Goal: Task Accomplishment & Management: Complete application form

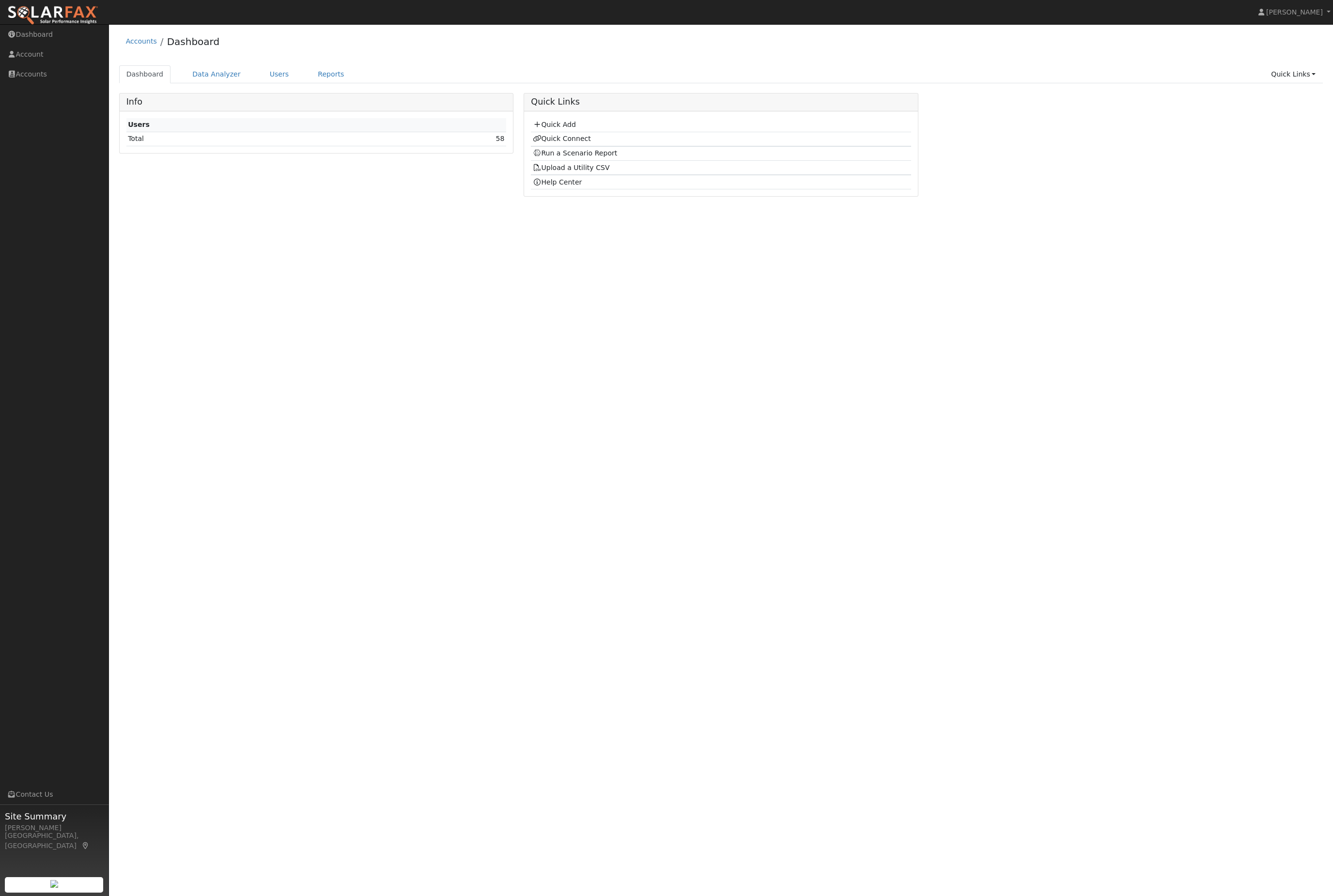
click at [297, 77] on link "Users" at bounding box center [279, 74] width 34 height 18
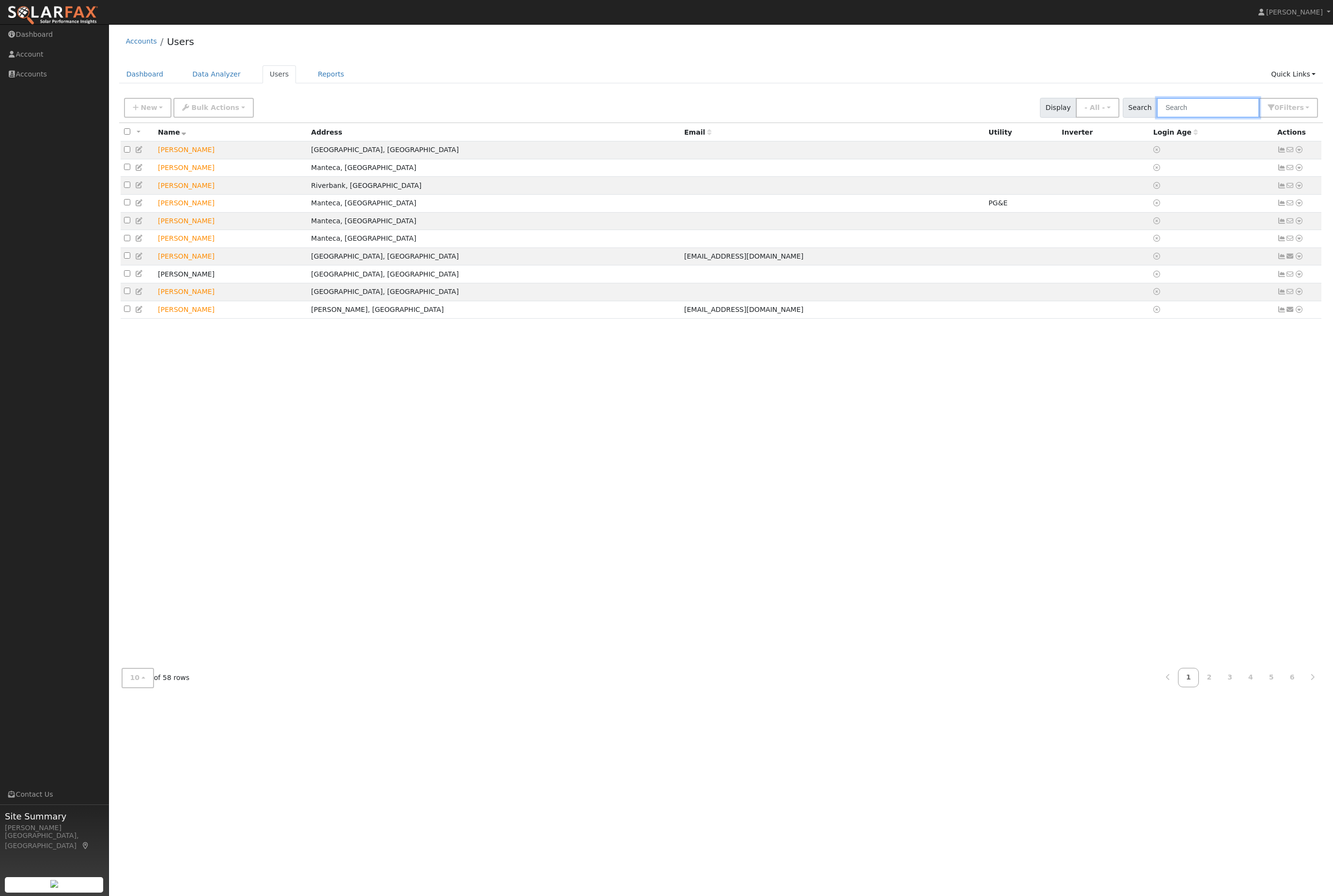
click at [1206, 117] on input "text" at bounding box center [1208, 108] width 102 height 20
click at [1302, 80] on link "Quick Links" at bounding box center [1293, 74] width 59 height 18
click at [1268, 104] on link "Quick Add" at bounding box center [1274, 97] width 98 height 13
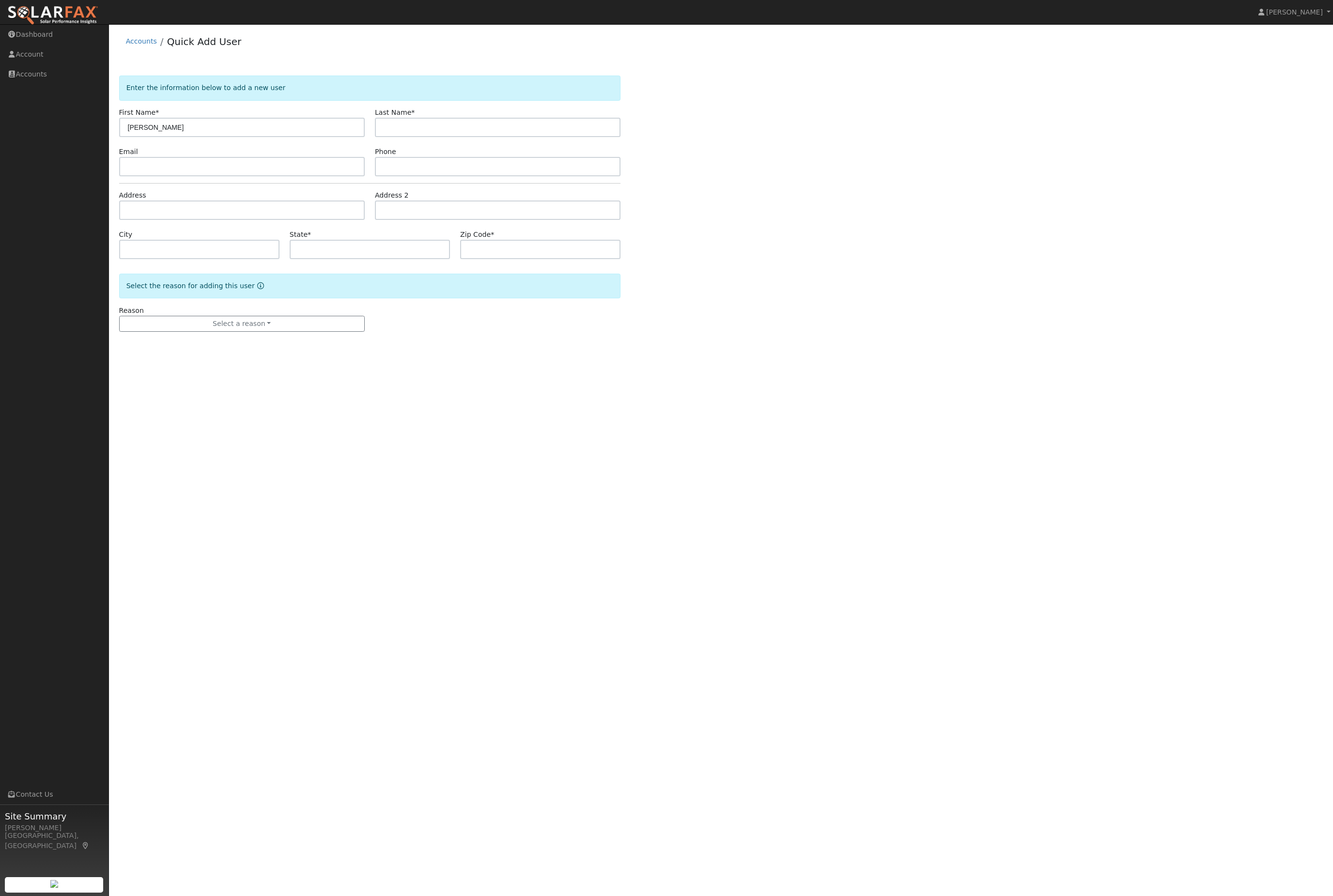
type input "Larry"
type input "Scofield"
click at [269, 176] on input "text" at bounding box center [242, 166] width 246 height 19
paste input "l.scofield@comcast.net"
type input "l.scofield@comcast.net"
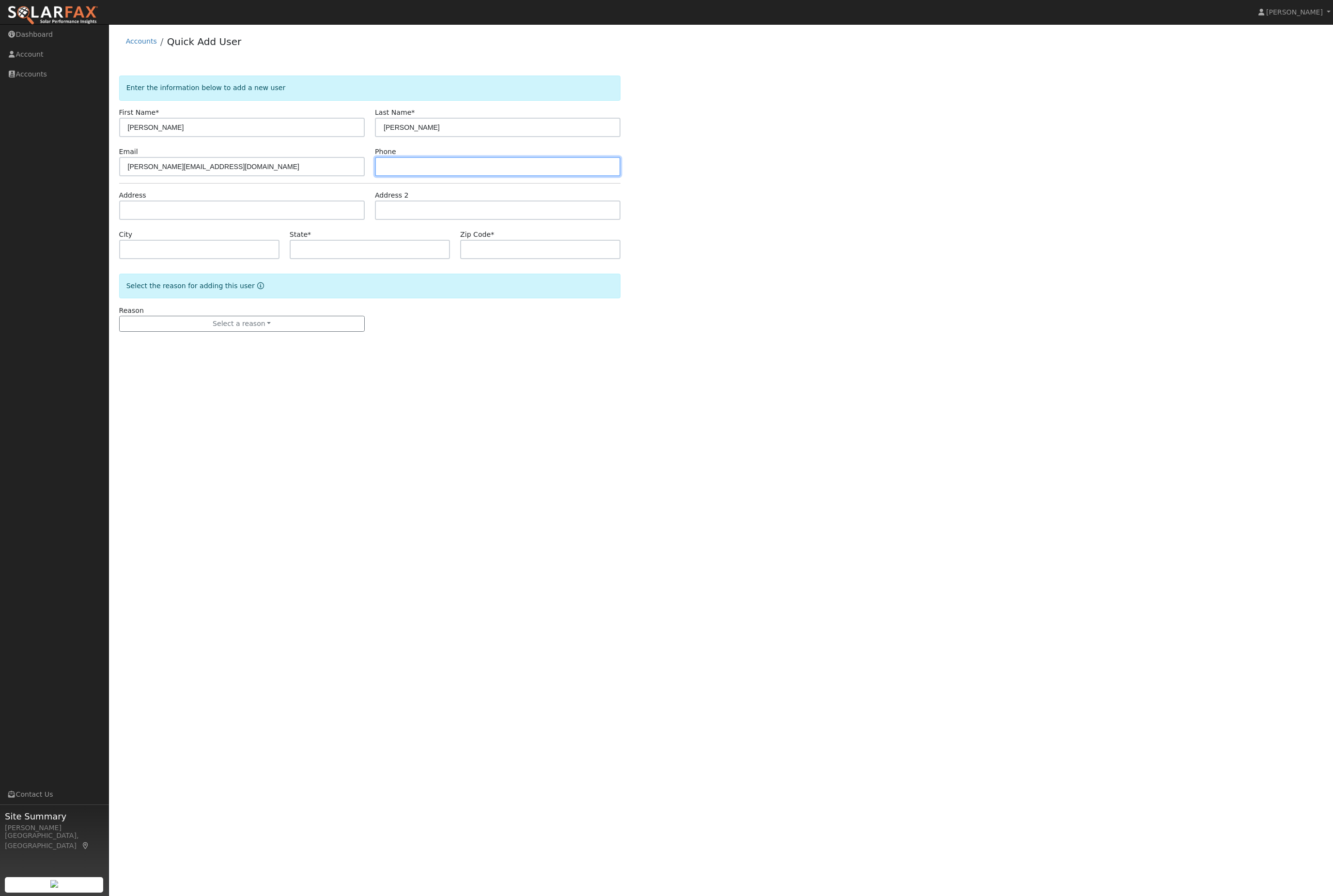
click at [458, 176] on input "text" at bounding box center [497, 166] width 246 height 19
paste input "408-593-4686"
type input "408-593-4686"
click at [279, 332] on button "Select a reason" at bounding box center [242, 324] width 246 height 17
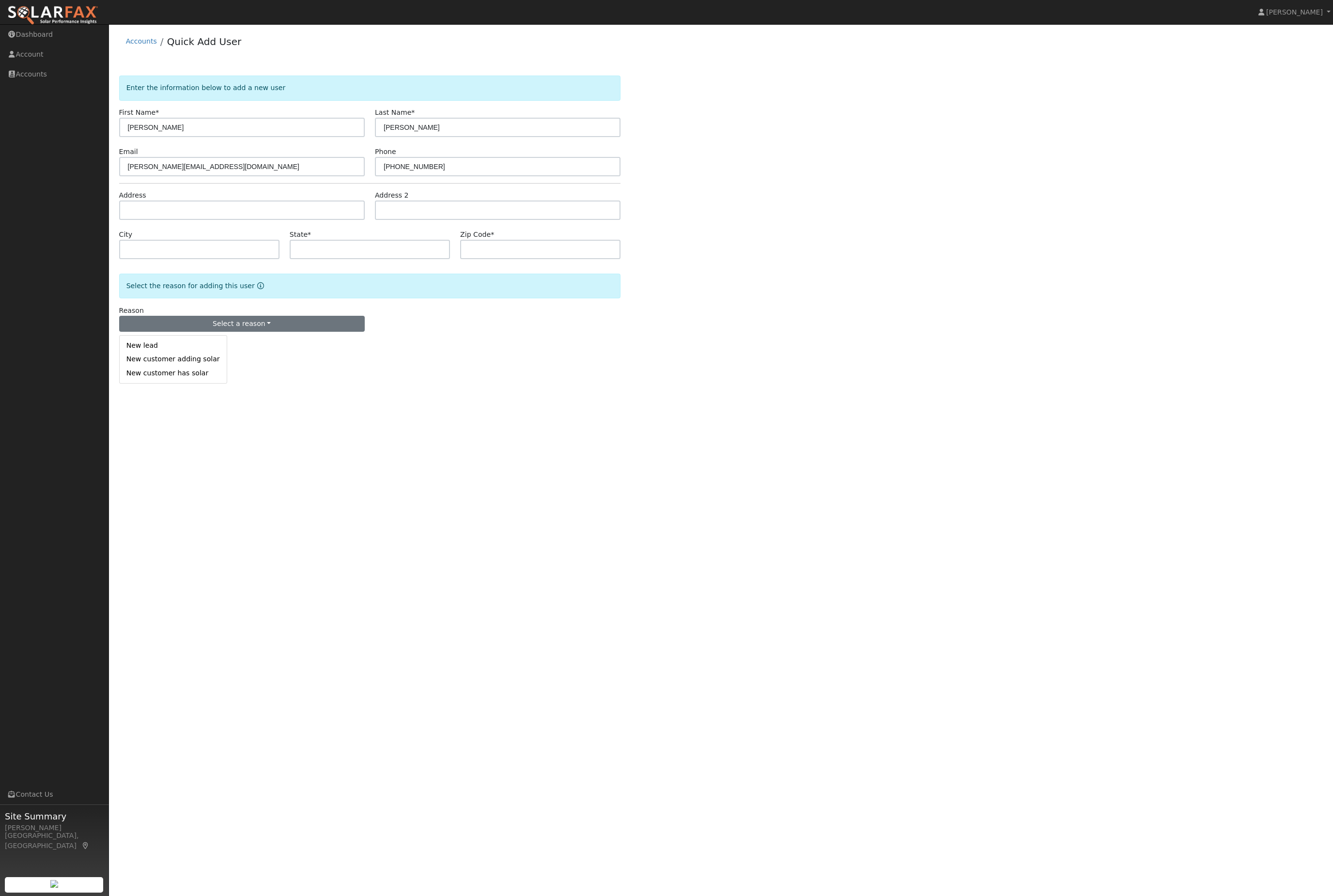
click at [191, 352] on link "New lead" at bounding box center [173, 346] width 107 height 13
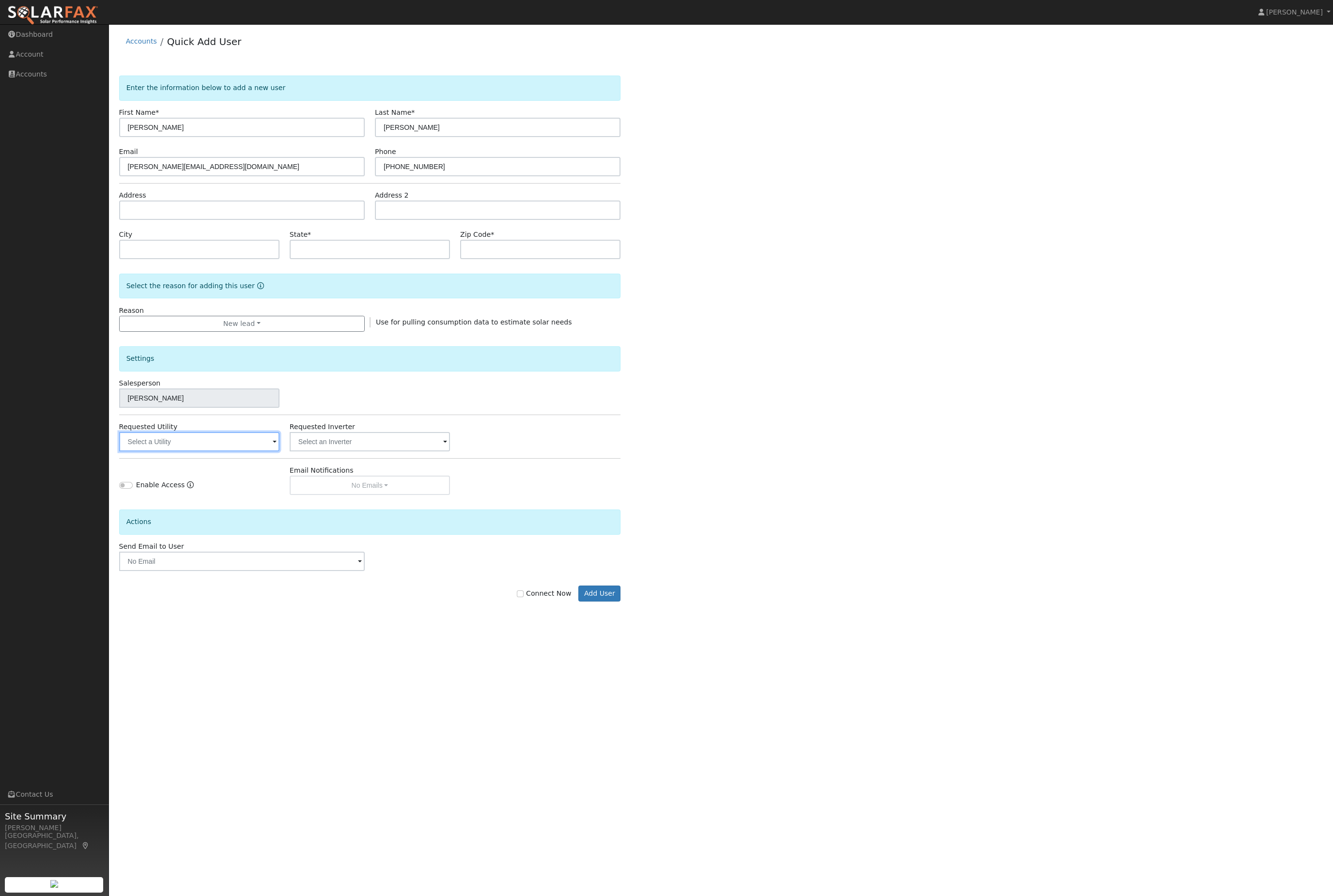
click at [201, 451] on input "text" at bounding box center [199, 441] width 160 height 19
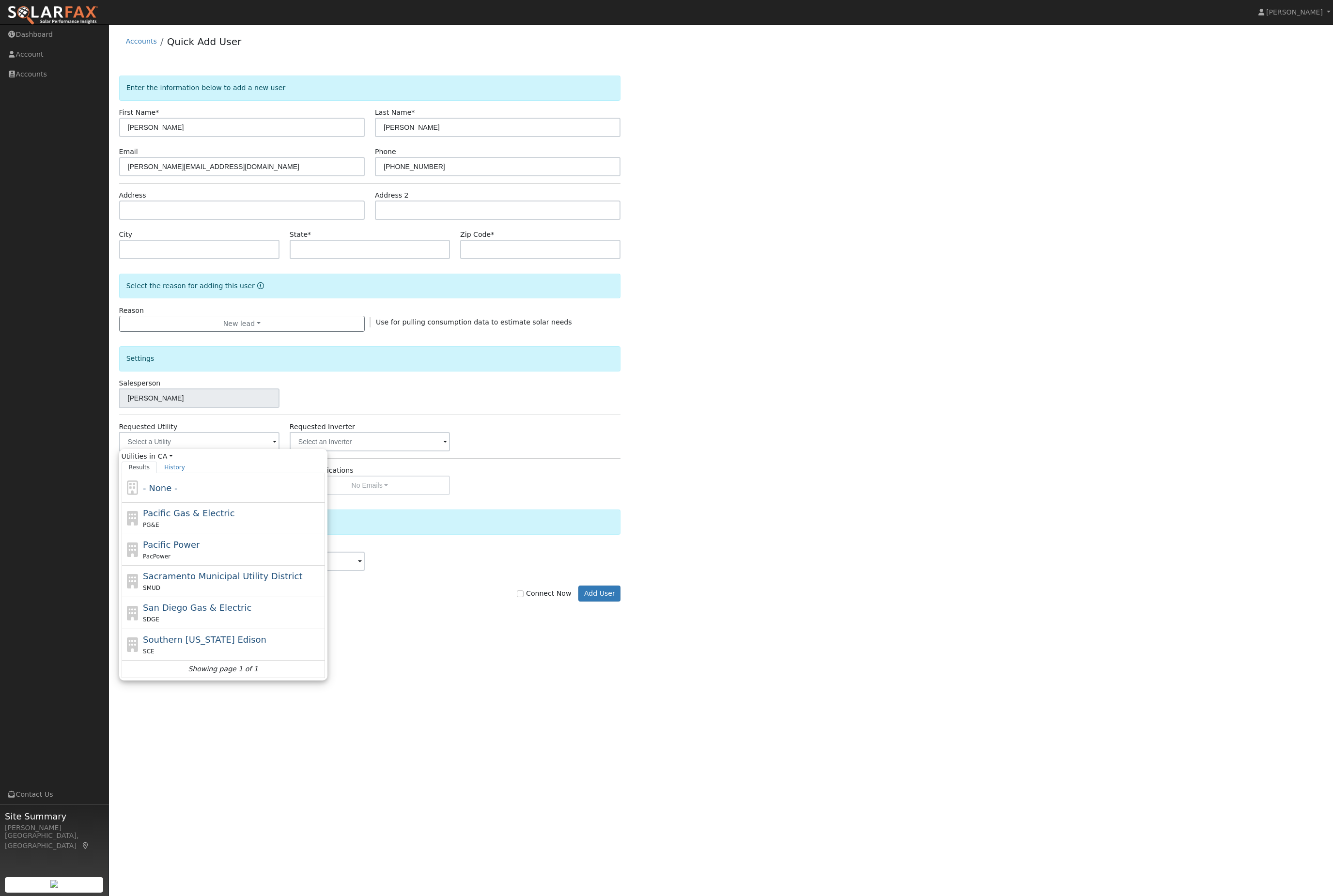
click at [224, 530] on div "PG&E" at bounding box center [232, 525] width 180 height 10
type input "Pacific Gas & Electric"
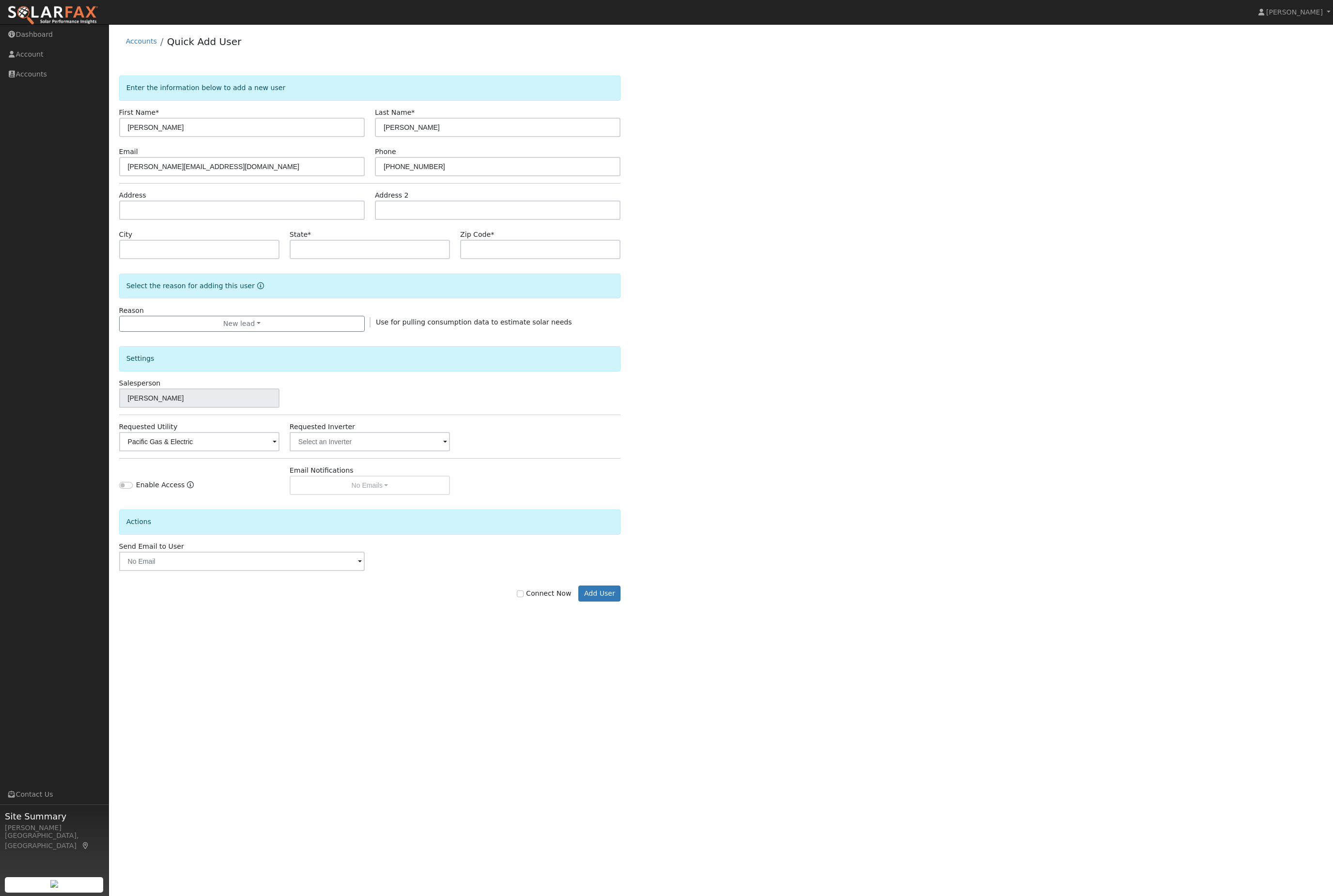
click at [530, 599] on label "Connect Now" at bounding box center [544, 593] width 54 height 10
click at [524, 597] on input "Connect Now" at bounding box center [520, 593] width 7 height 7
checkbox input "true"
click at [514, 176] on input "408-593-4686" at bounding box center [497, 166] width 246 height 19
click at [613, 602] on button "Add User" at bounding box center [599, 594] width 42 height 17
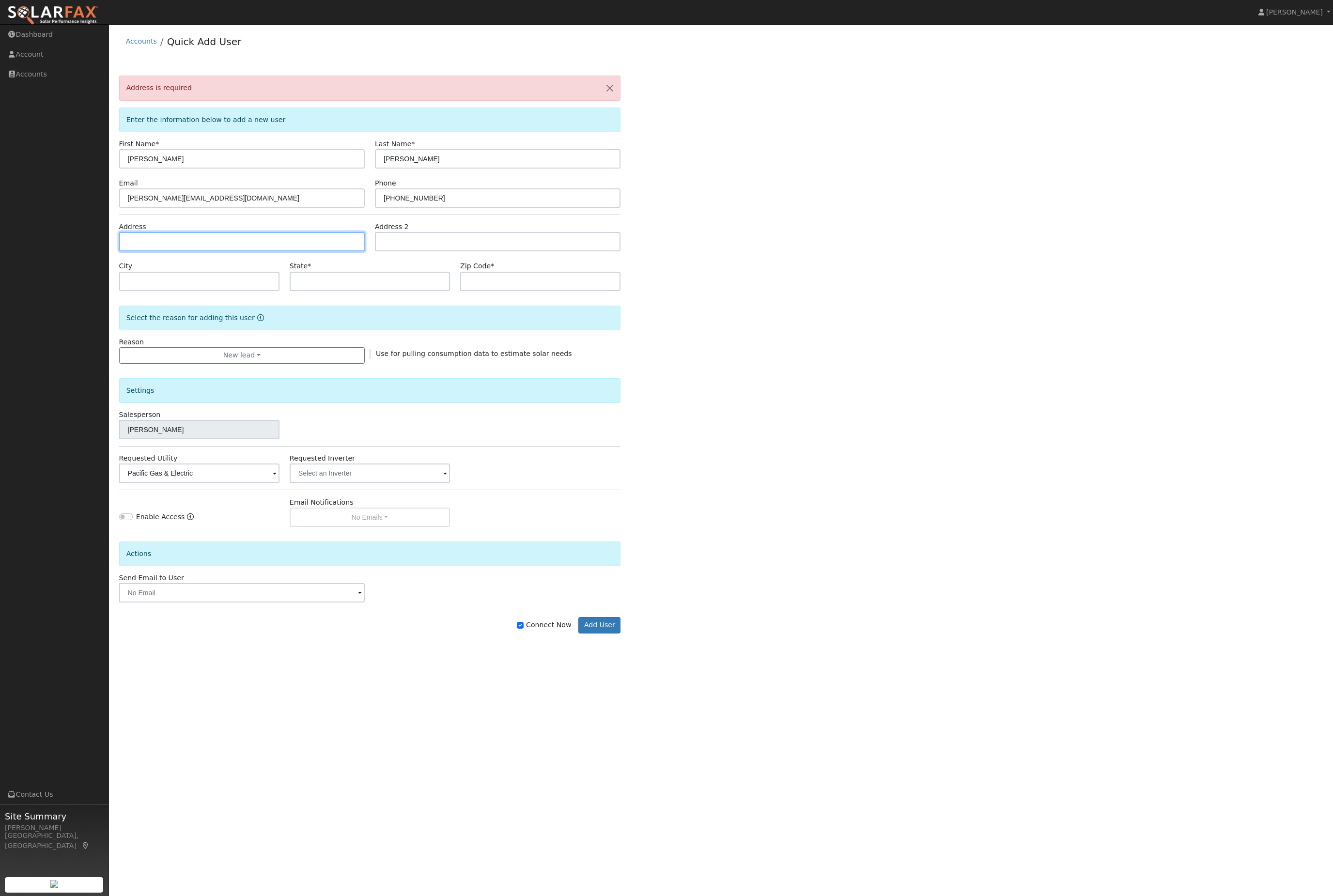
click at [229, 251] on input "text" at bounding box center [242, 241] width 246 height 19
click at [170, 251] on input "text" at bounding box center [242, 241] width 246 height 19
paste input "[STREET_ADDRESS]"
type input "20498 Rock Canyon Way"
type input "Groveland"
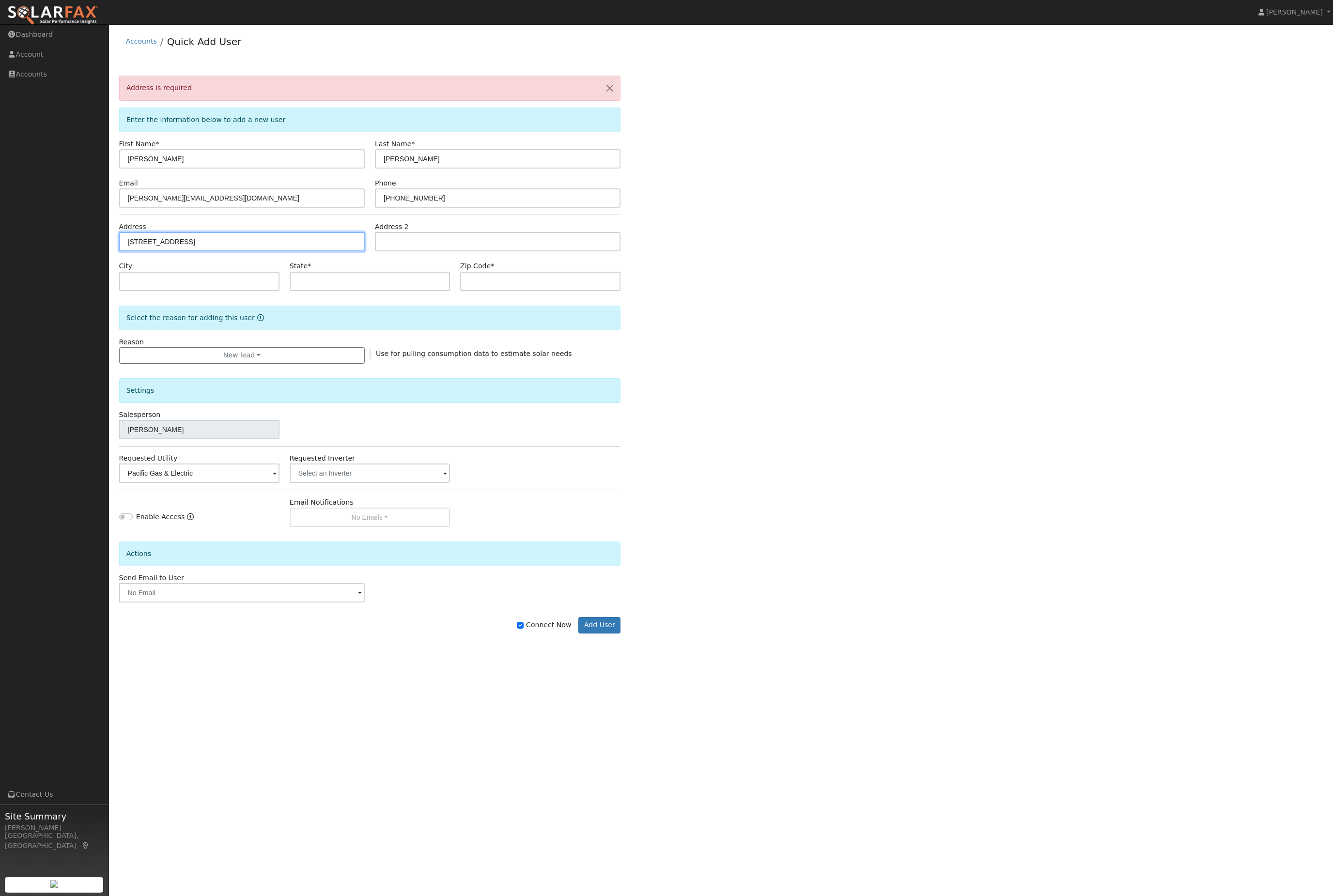
type input "CA"
type input "95321"
click at [604, 633] on div "Connect Now Add User" at bounding box center [369, 618] width 512 height 31
click at [609, 633] on button "Add User" at bounding box center [599, 625] width 42 height 17
click at [29, 54] on link "Account" at bounding box center [54, 54] width 109 height 20
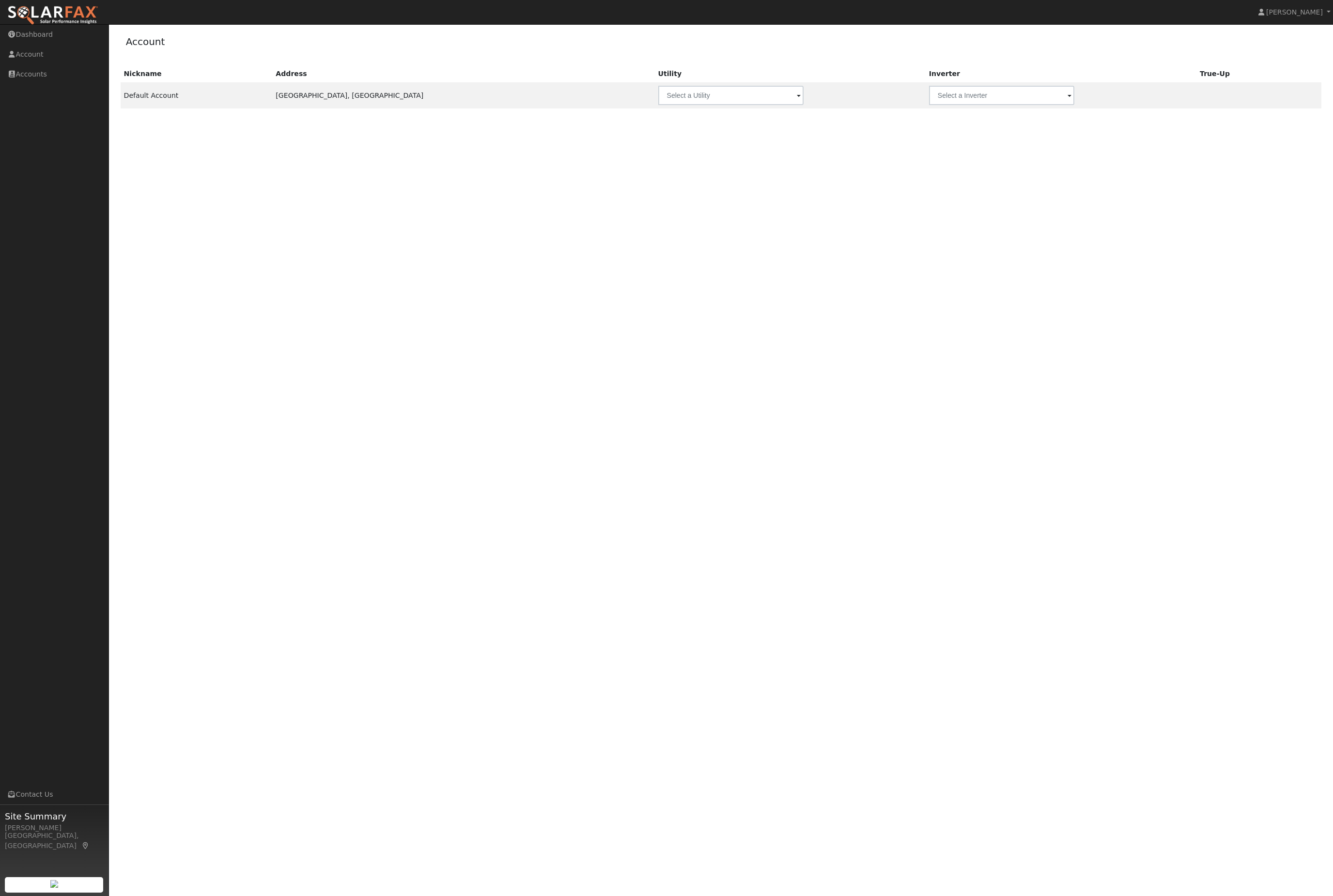
click at [32, 80] on link "Accounts" at bounding box center [54, 74] width 109 height 20
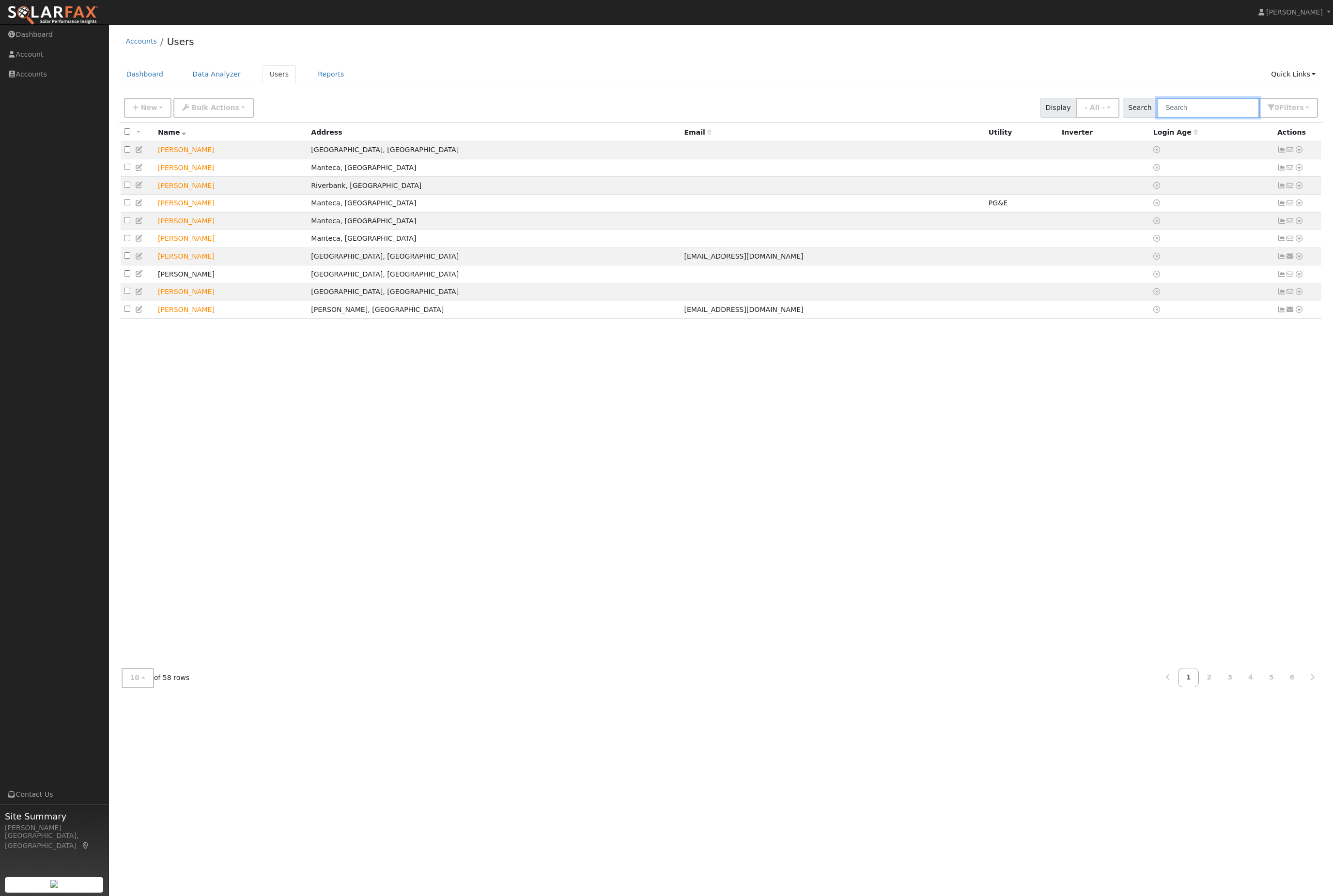
click at [1225, 117] on input "text" at bounding box center [1208, 108] width 102 height 20
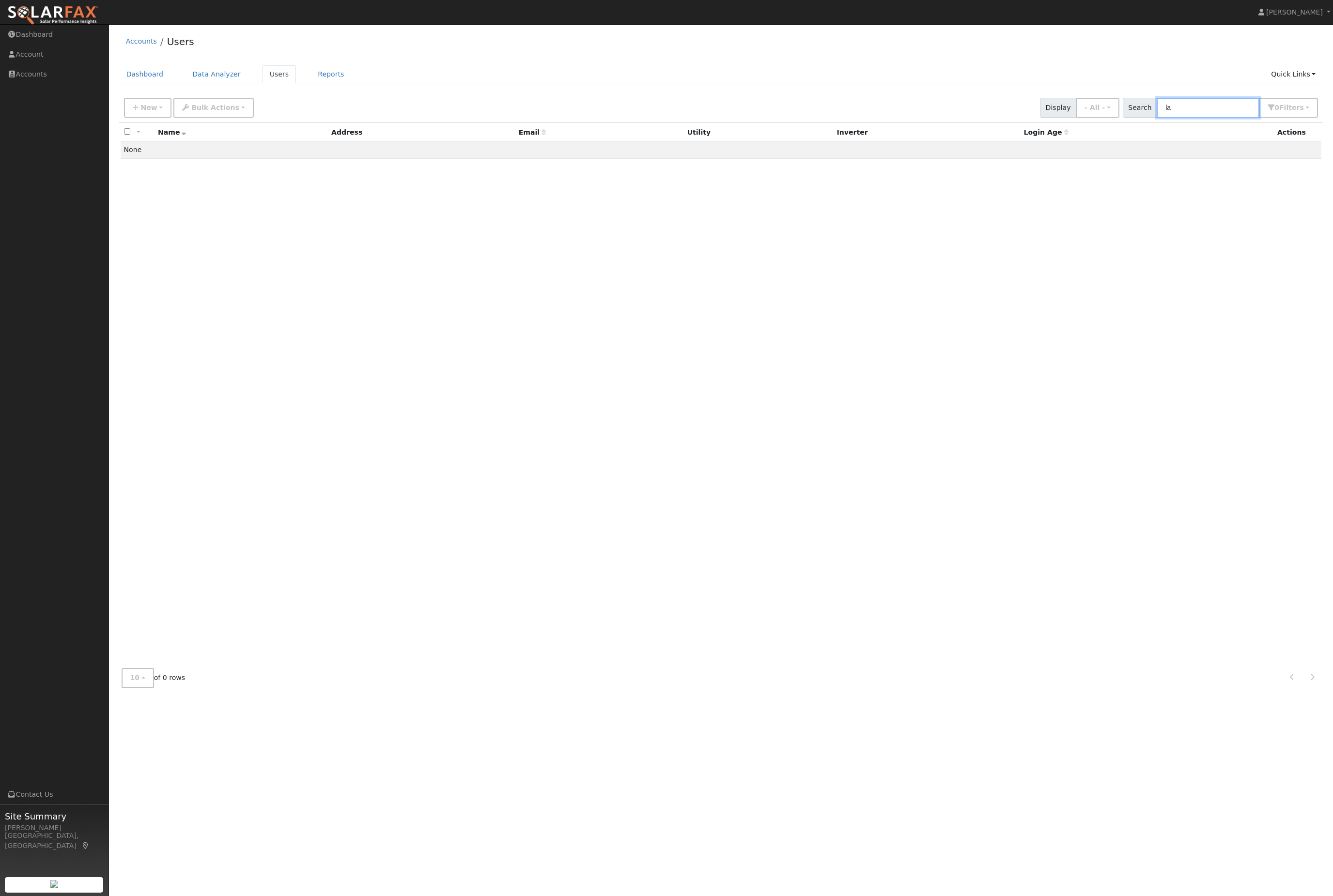
type input "l"
paste input "[STREET_ADDRESS]"
click at [1223, 117] on input "[STREET_ADDRESS]" at bounding box center [1208, 108] width 102 height 20
paste input "[PERSON_NAME][EMAIL_ADDRESS][DOMAIN_NAME]"
type input "[PERSON_NAME][EMAIL_ADDRESS][DOMAIN_NAME]"
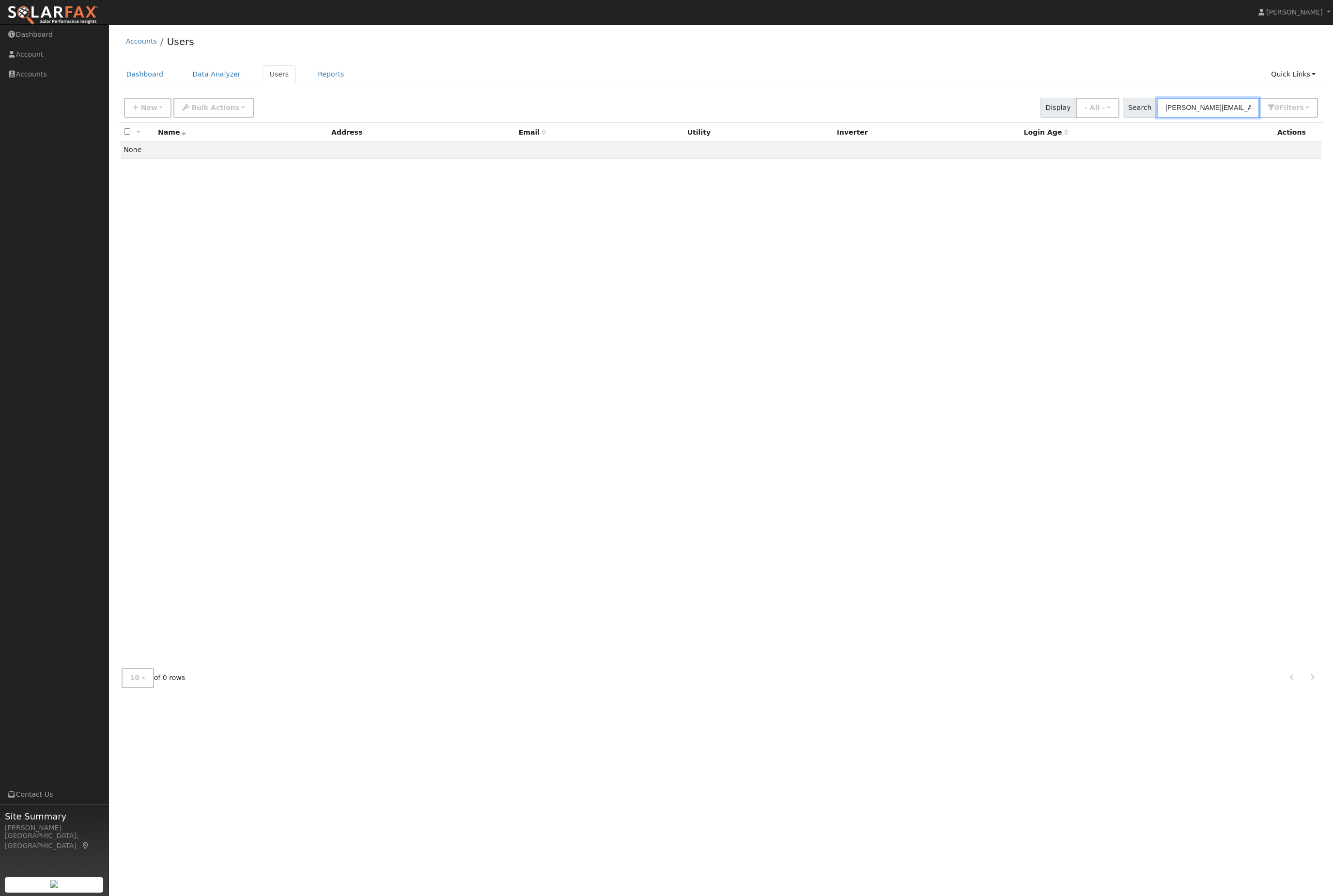
click at [1232, 117] on input "l.scofield@comcast.net" at bounding box center [1208, 108] width 102 height 20
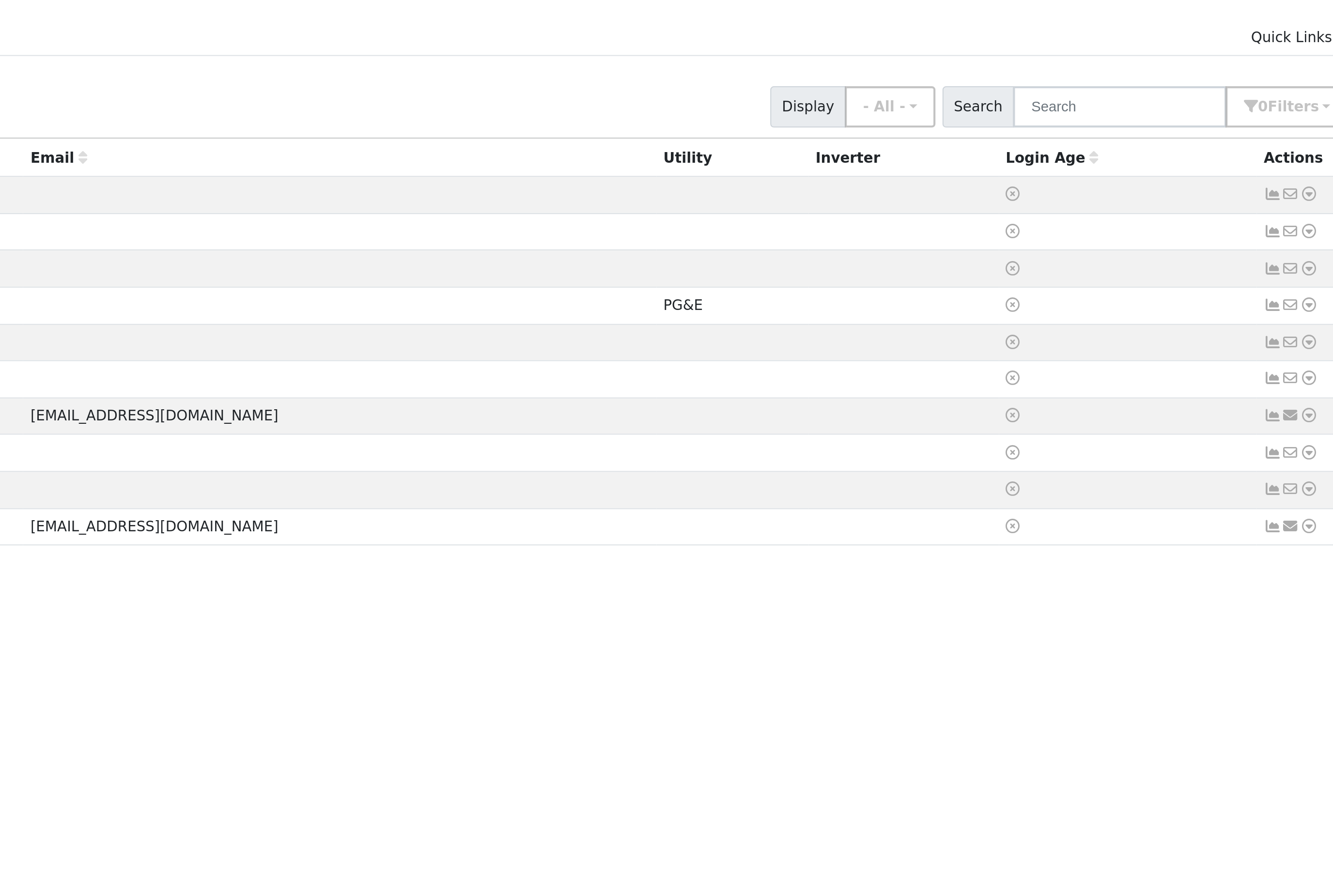
click at [1295, 146] on icon at bounding box center [1299, 150] width 9 height 7
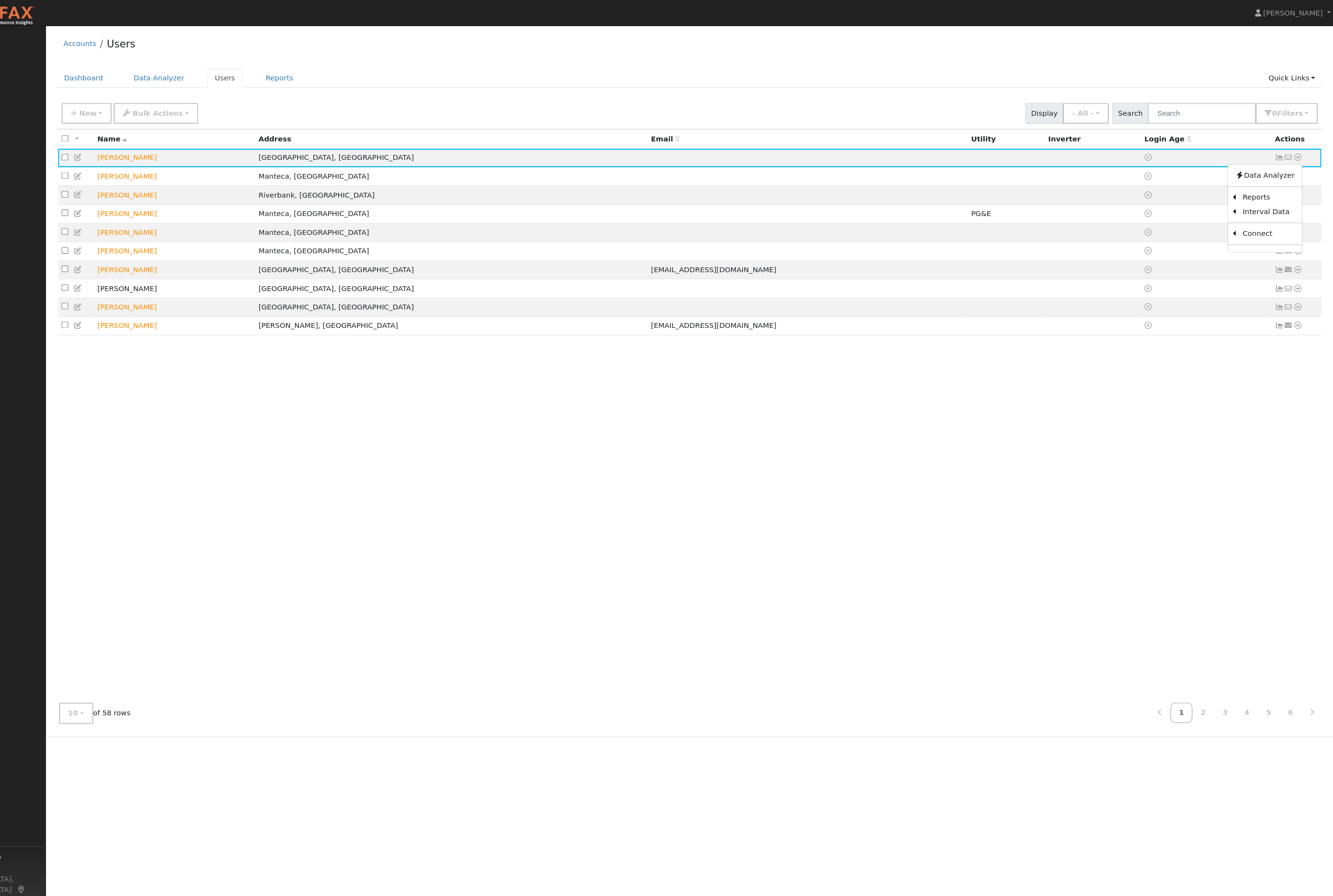
click at [124, 153] on input "checkbox" at bounding box center [127, 150] width 6 height 6
checkbox input "true"
click at [173, 117] on button "Bulk Actions" at bounding box center [213, 108] width 80 height 20
click at [297, 113] on div "New Quick Add Quick Connect Quick Convert Lead Bulk Actions Send Email Disconne…" at bounding box center [721, 106] width 1198 height 23
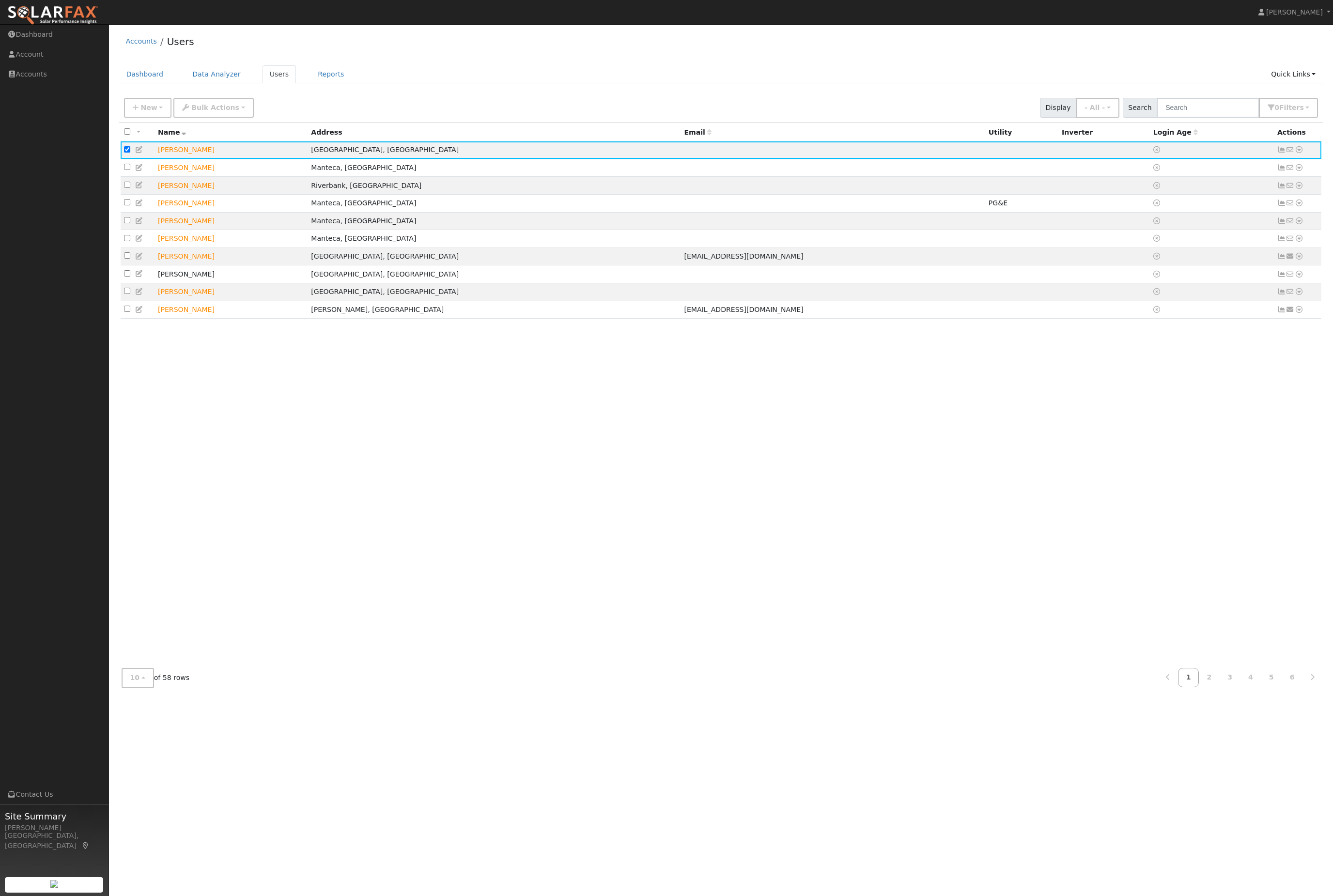
click at [1095, 177] on td at bounding box center [1104, 168] width 92 height 18
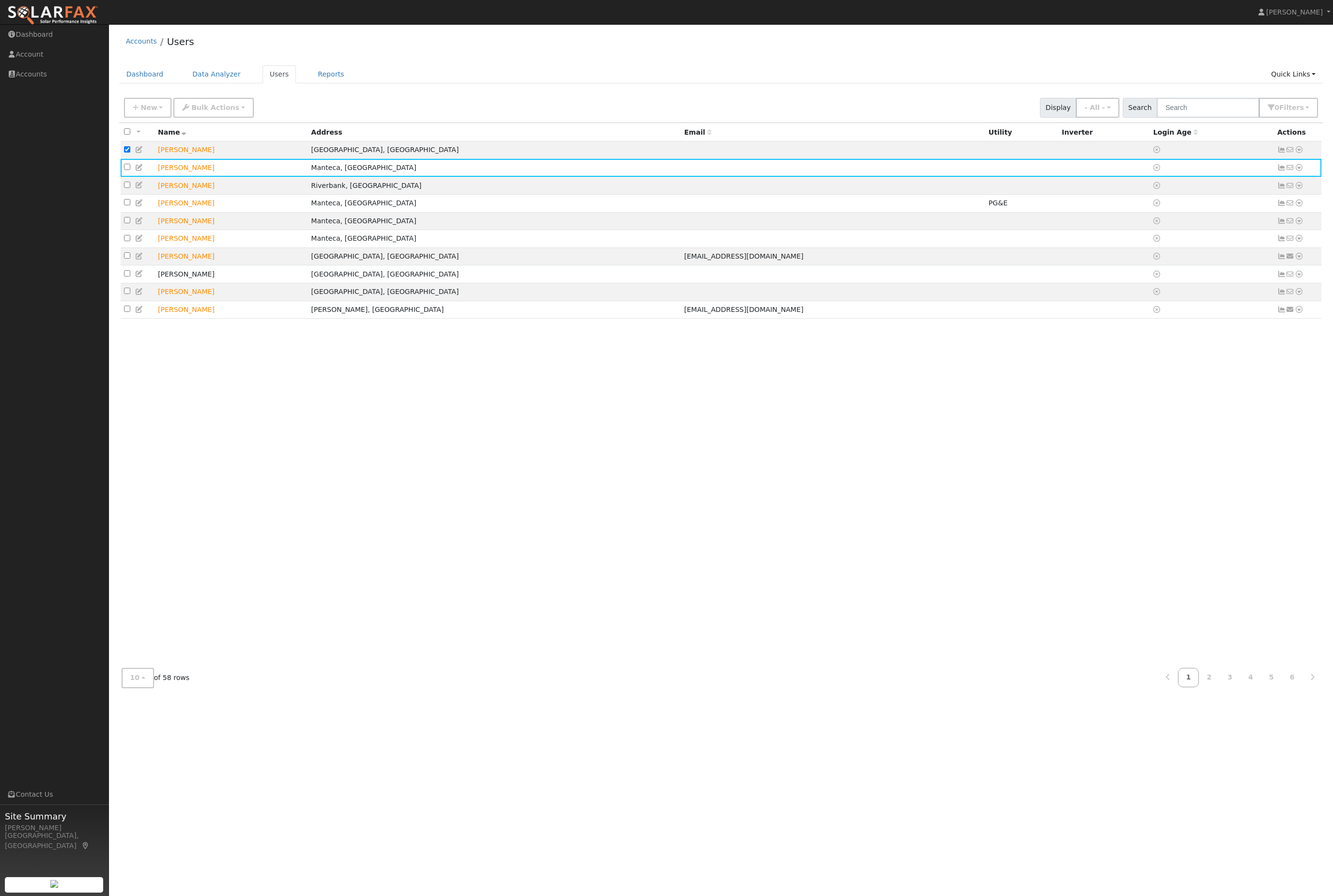
click at [1153, 153] on icon at bounding box center [1157, 150] width 7 height 7
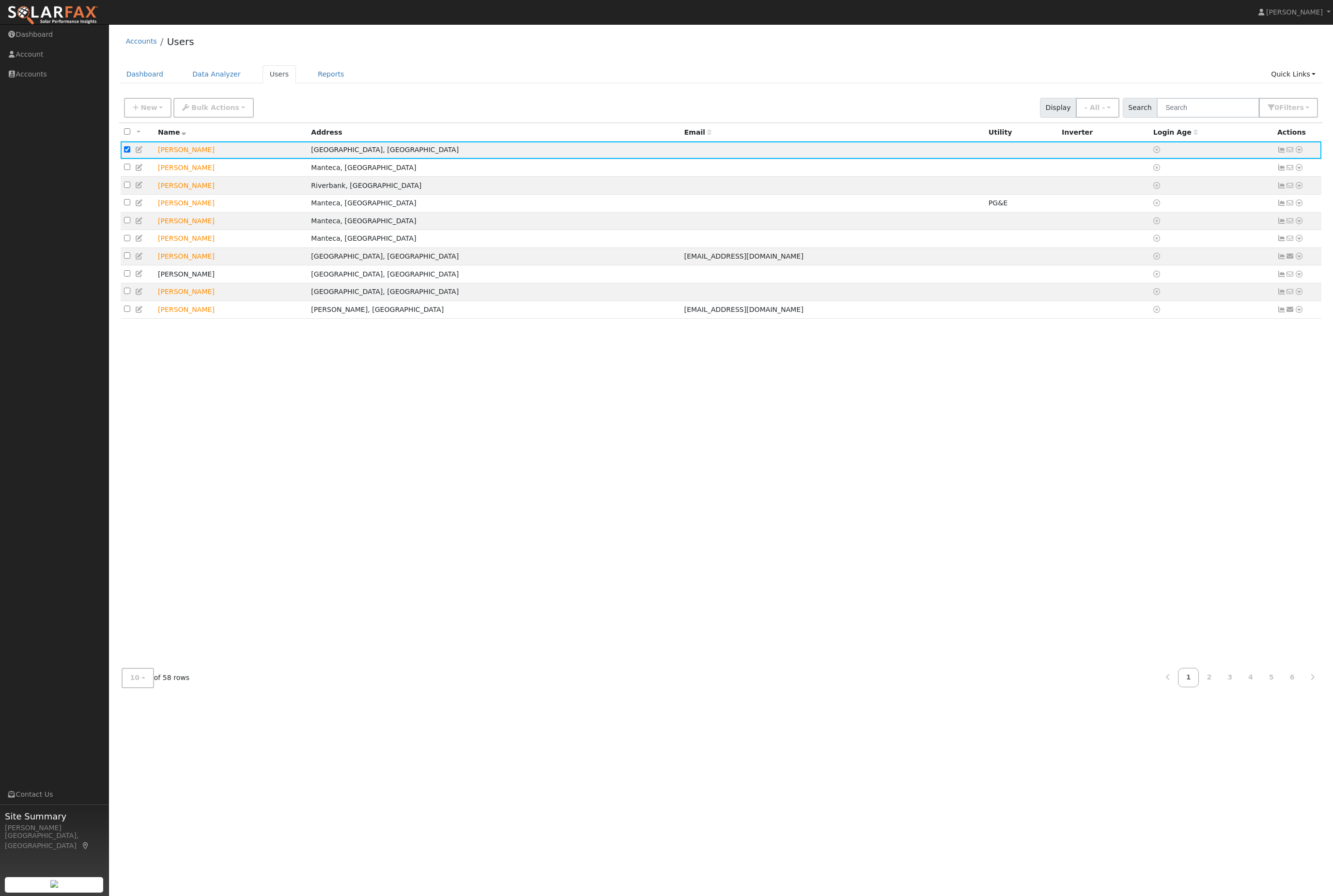
click at [1150, 159] on td at bounding box center [1212, 150] width 124 height 18
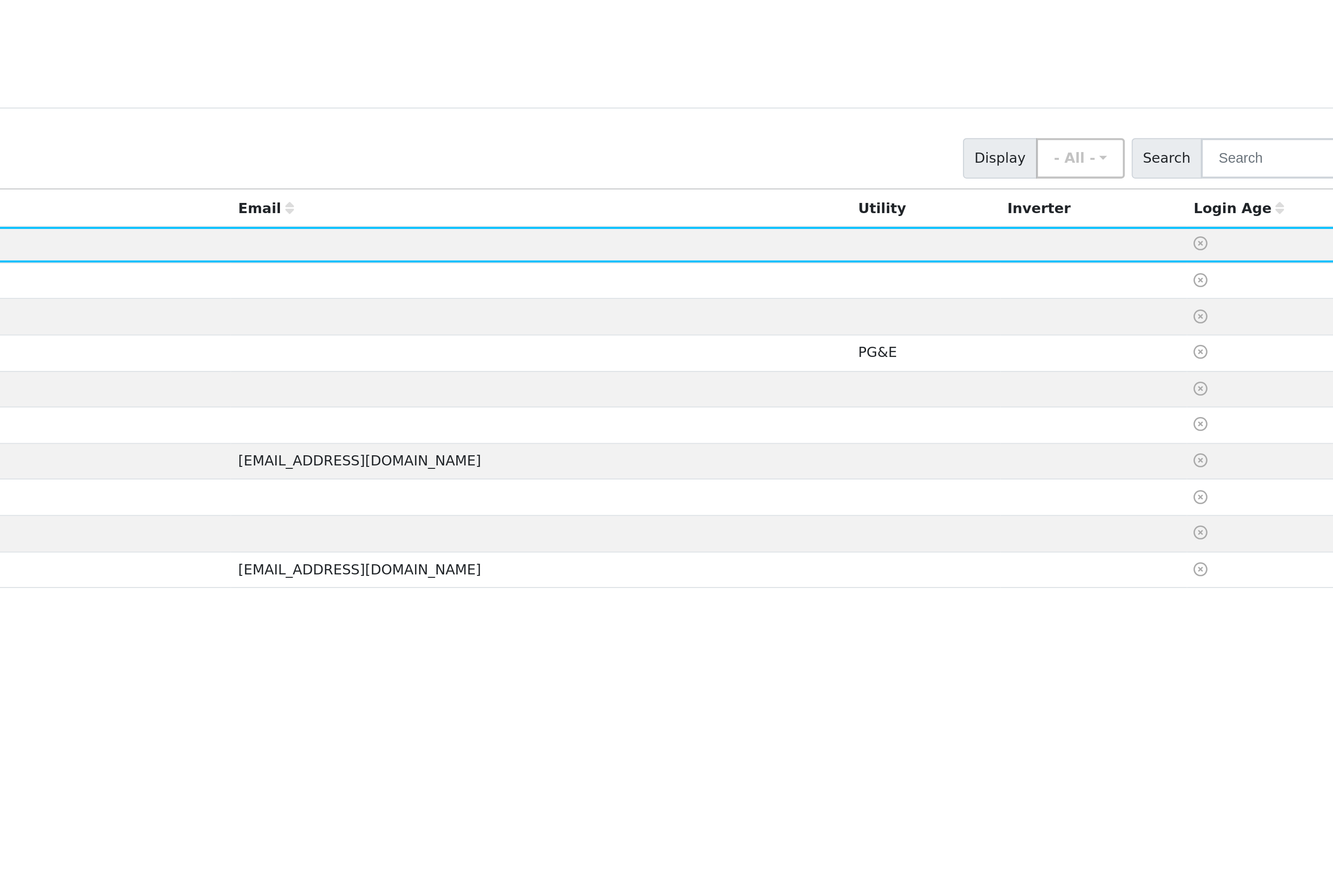
click at [1150, 141] on td at bounding box center [1212, 150] width 124 height 18
click at [1153, 146] on icon at bounding box center [1157, 150] width 7 height 7
click at [1153, 146] on link at bounding box center [1158, 150] width 9 height 8
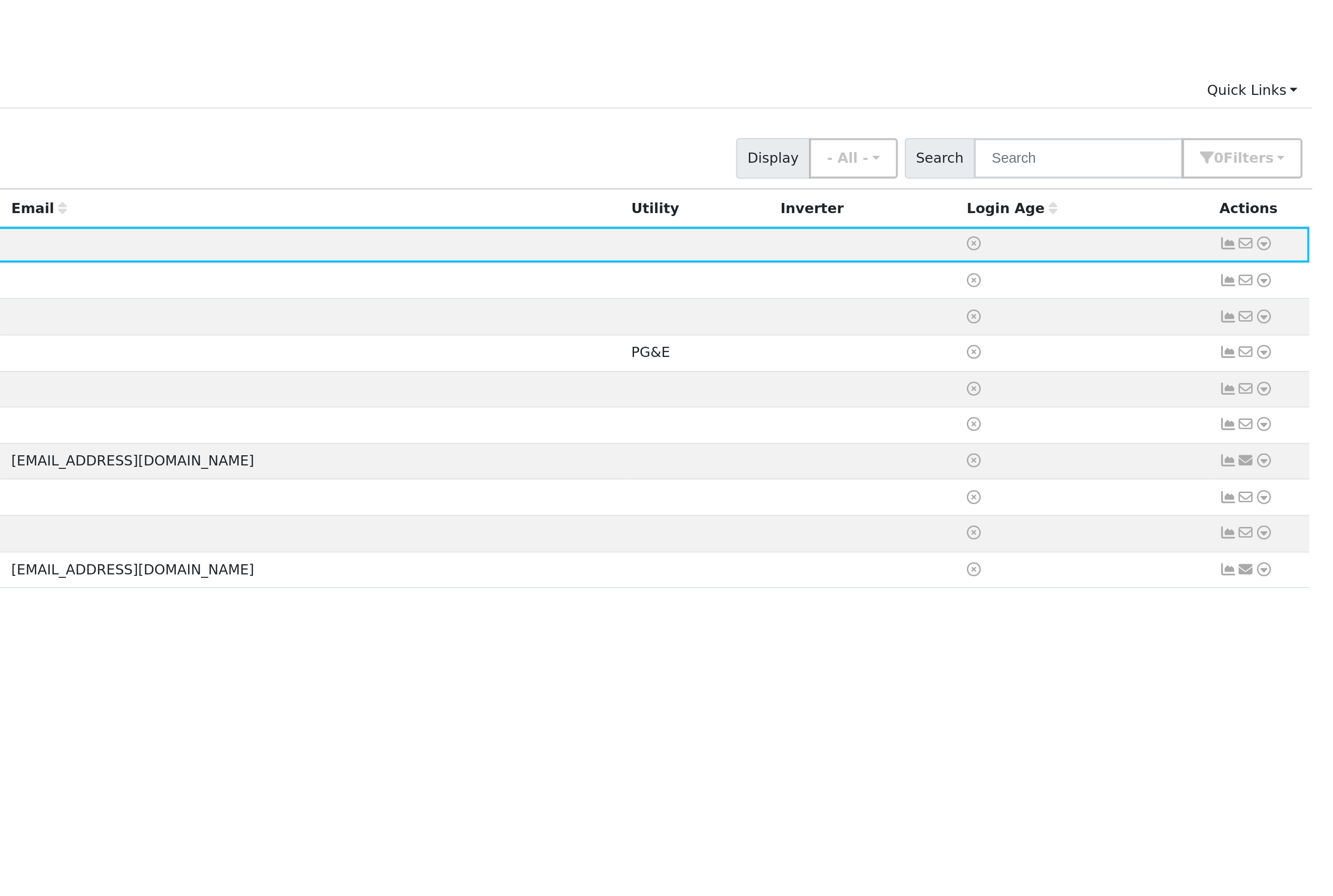
click at [1295, 146] on icon at bounding box center [1299, 150] width 9 height 7
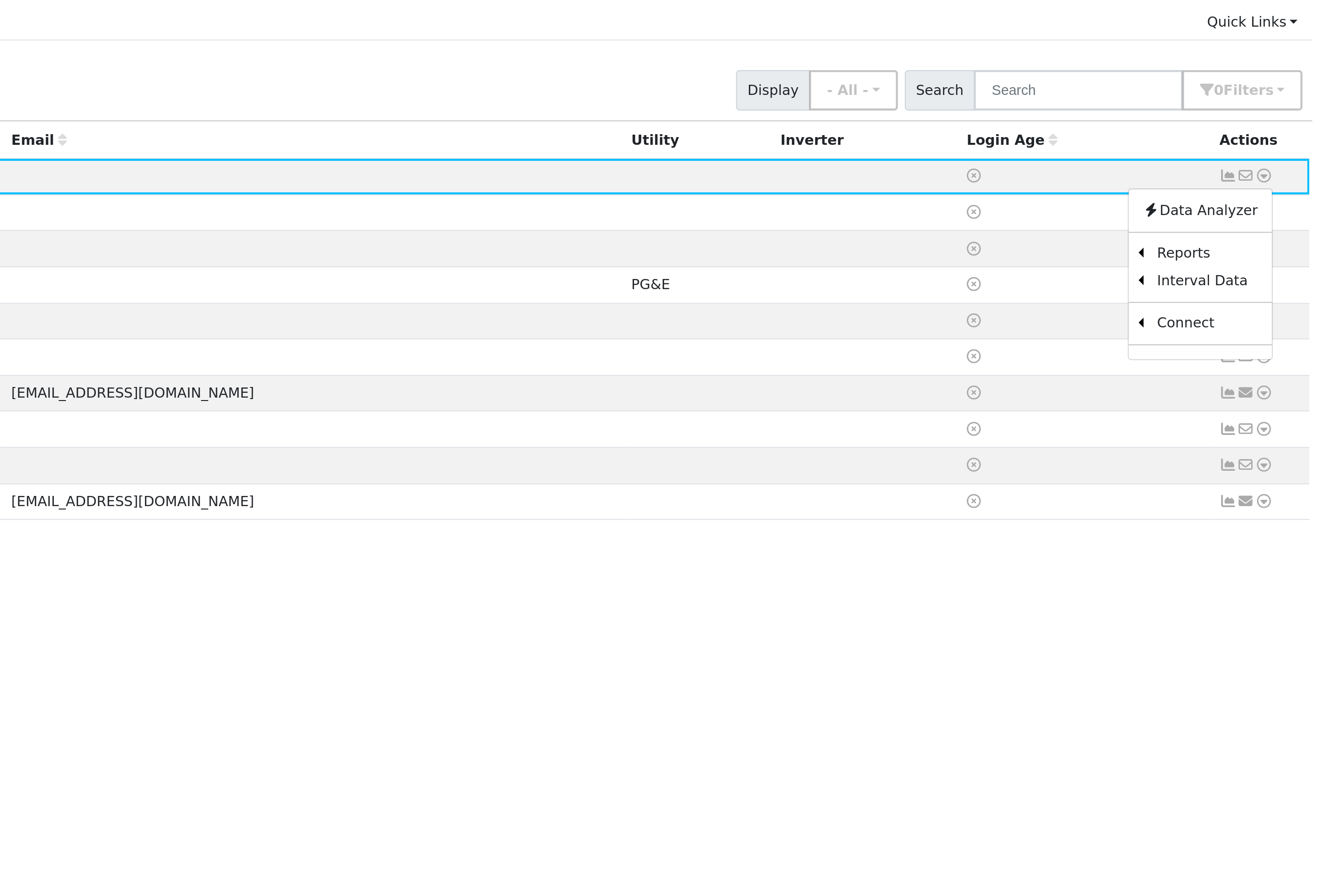
click at [410, 332] on div "All None All on page None on page Name Address Email Utility Inverter Login Age…" at bounding box center [721, 392] width 1204 height 537
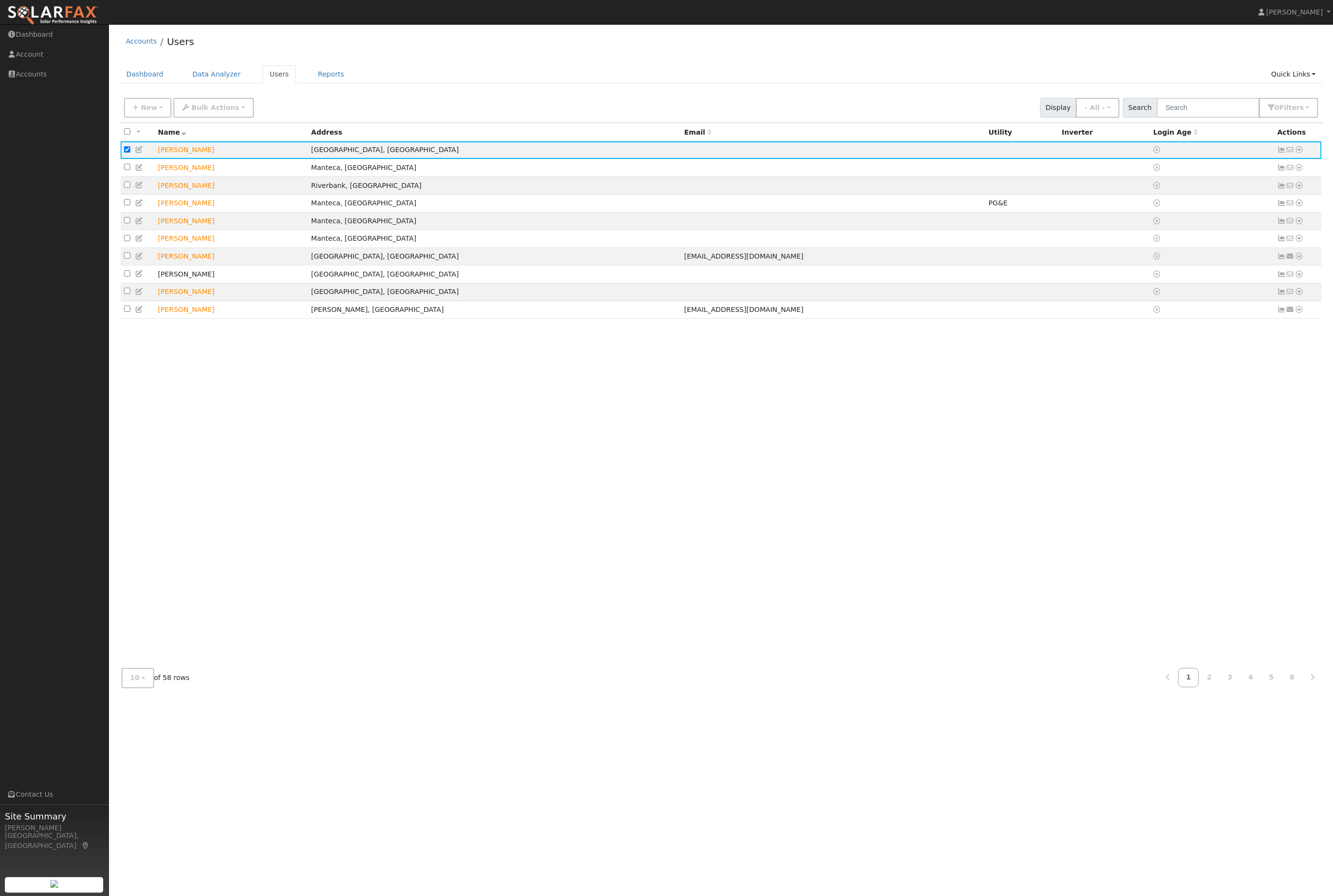
click at [239, 107] on button "Bulk Actions" at bounding box center [213, 108] width 80 height 20
click at [136, 111] on icon "button" at bounding box center [135, 107] width 6 height 7
click at [389, 458] on div "All None All on page None on page Name Address Email Utility Inverter Login Age…" at bounding box center [721, 392] width 1204 height 537
click at [1304, 83] on link "Quick Links" at bounding box center [1293, 74] width 59 height 18
click at [1282, 104] on link "Quick Add" at bounding box center [1274, 97] width 98 height 13
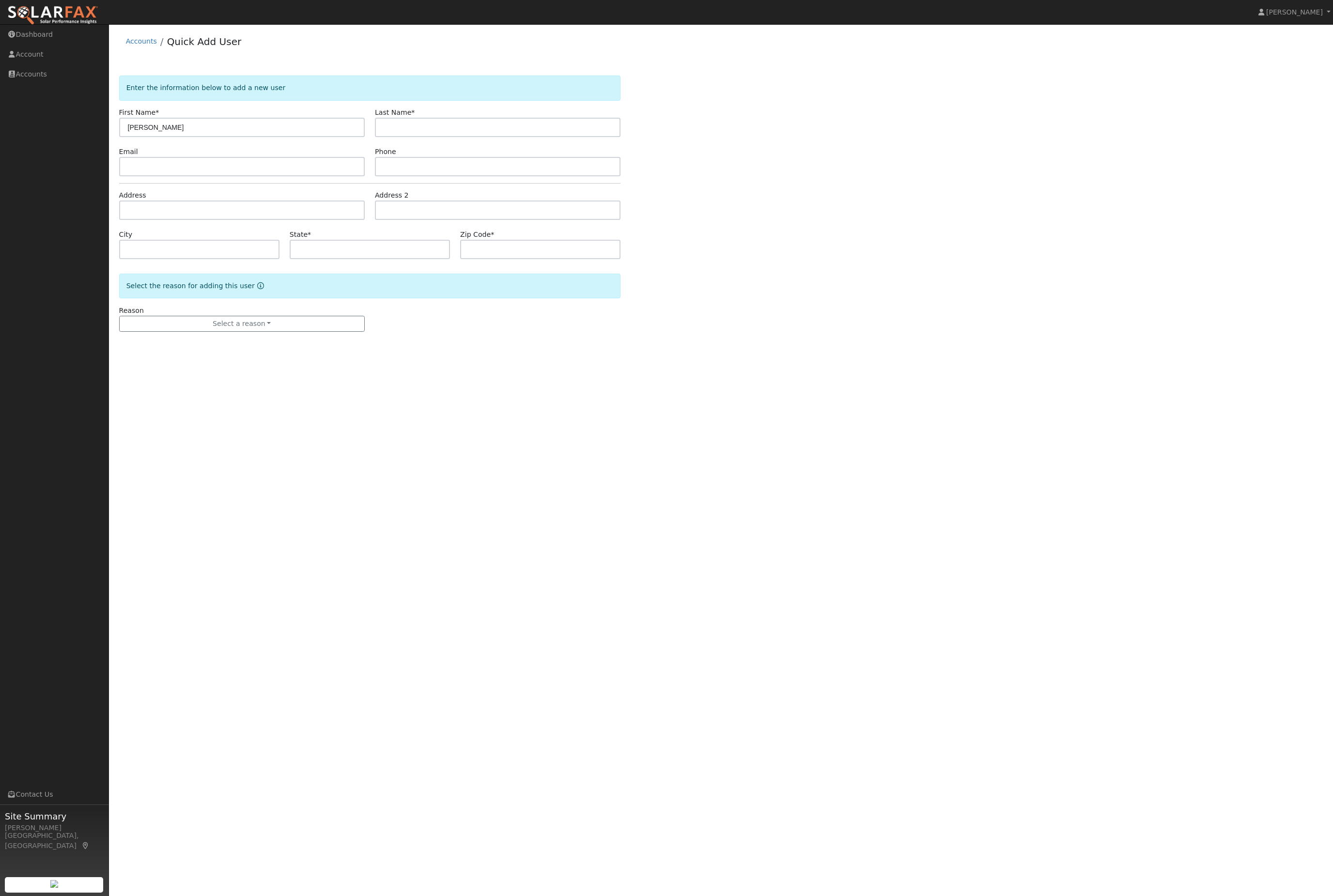
type input "[PERSON_NAME]"
paste input "[EMAIL_ADDRESS][DOMAIN_NAME]"
type input "[EMAIL_ADDRESS][DOMAIN_NAME]"
click at [195, 176] on input "text" at bounding box center [242, 166] width 246 height 19
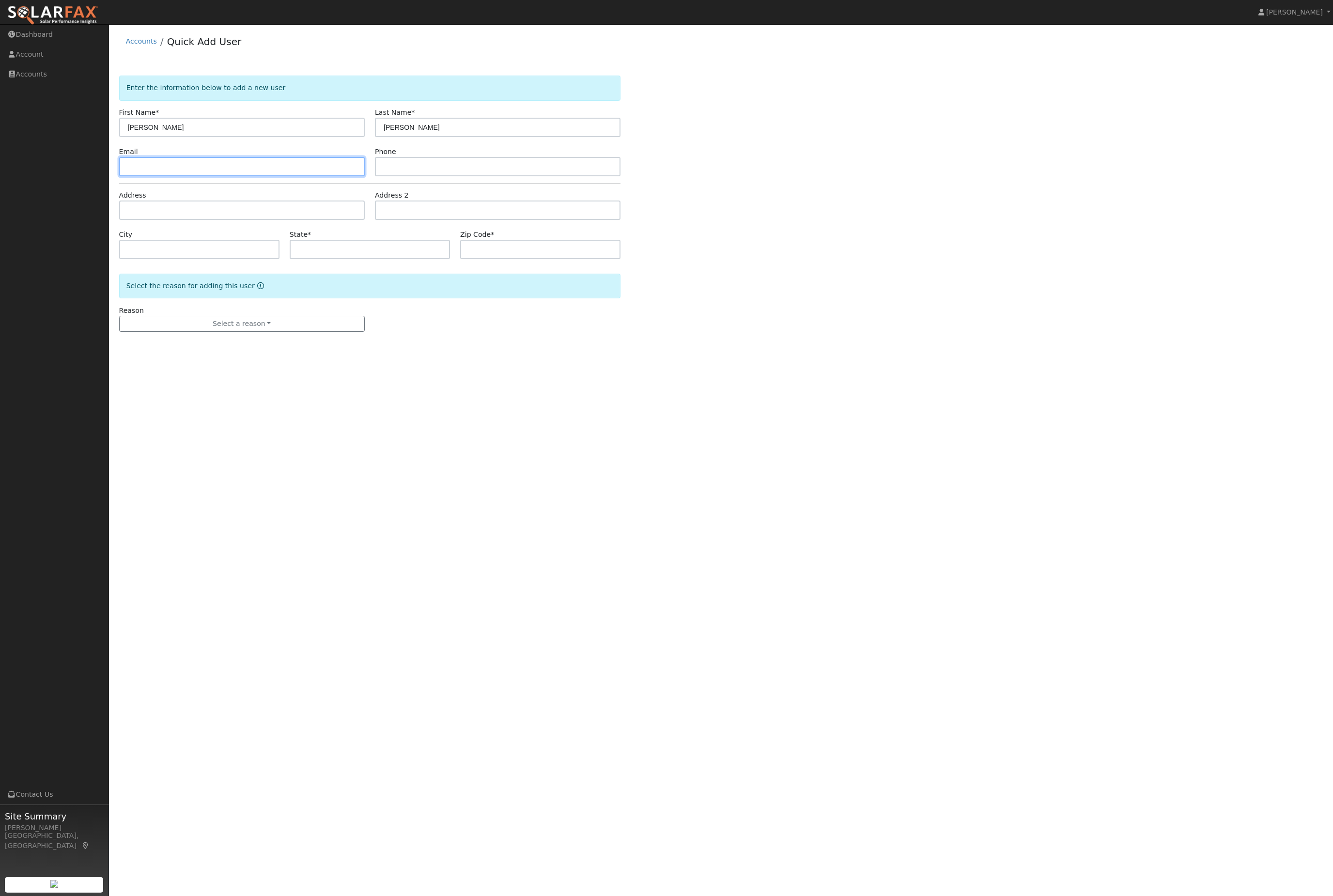
paste input "scofieldshome@gmail.com"
type input "scofieldshome@gmail.com"
click at [261, 220] on input "text" at bounding box center [242, 210] width 246 height 19
paste input "20498 Rock Canyon Way Groveland, CA 95321"
type input "20498 Rock Canyon Way"
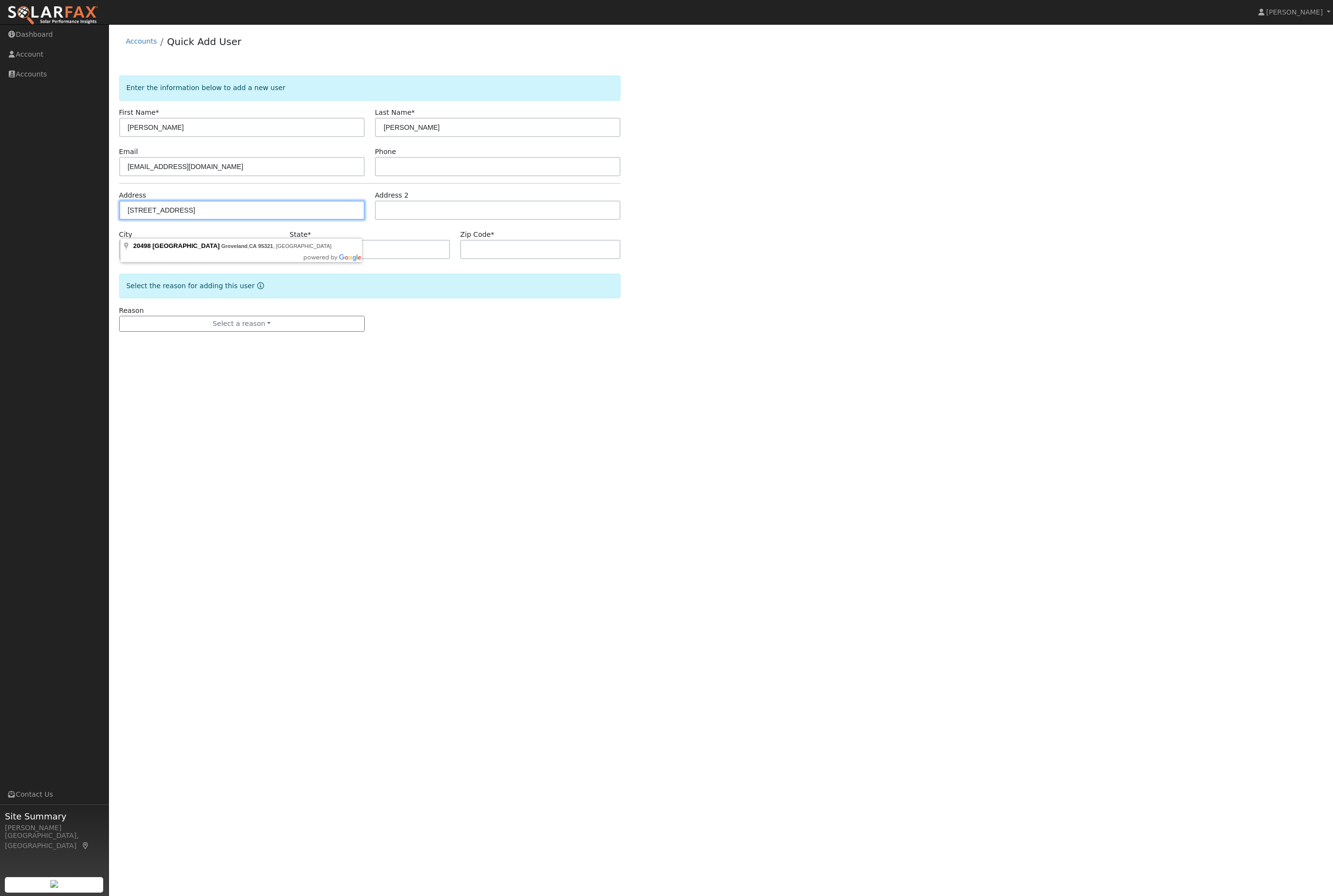
type input "Groveland"
type input "CA"
type input "95321"
click at [284, 332] on button "Select a reason" at bounding box center [242, 324] width 246 height 17
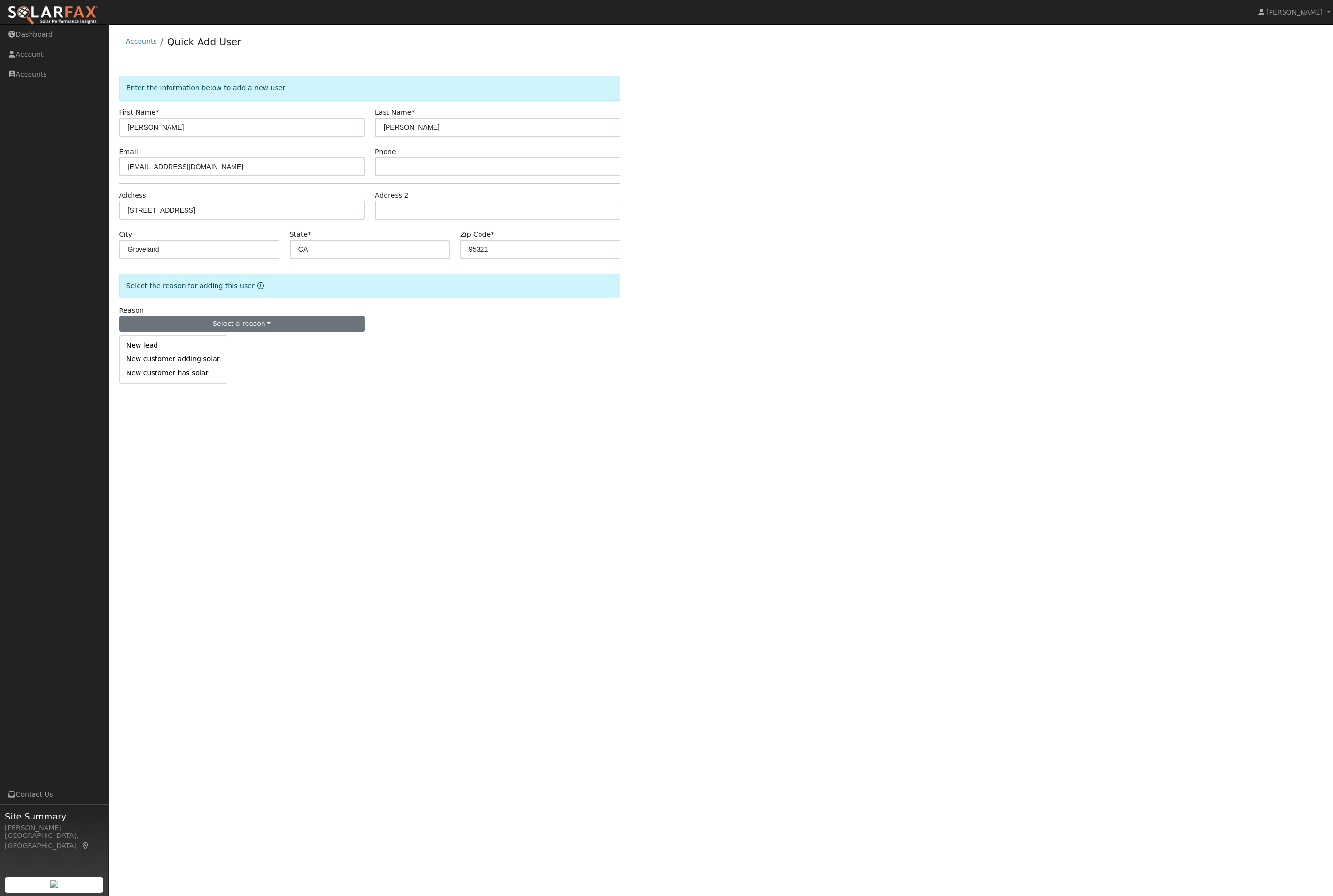
click at [182, 352] on link "New lead" at bounding box center [173, 346] width 107 height 13
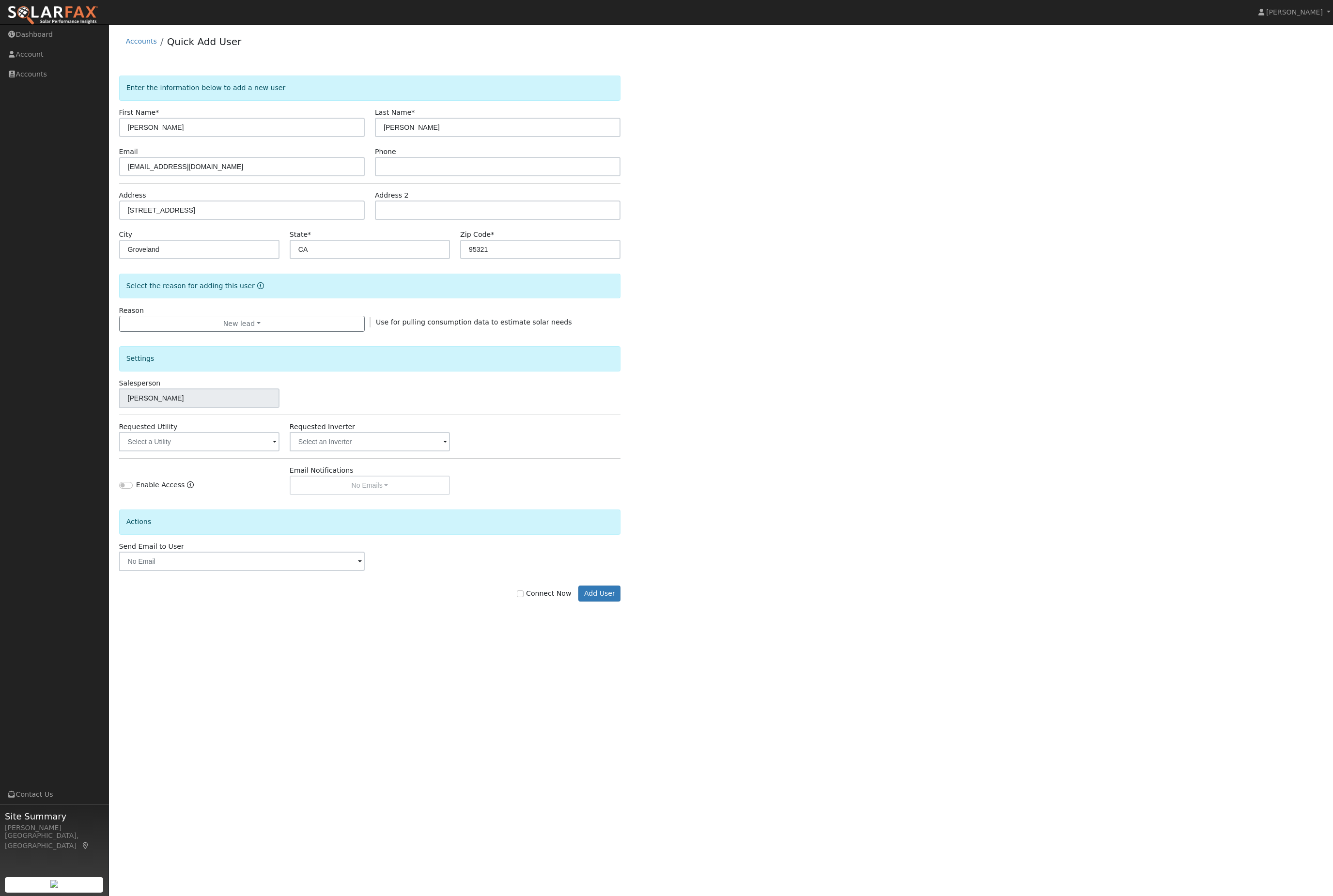
click at [536, 599] on label "Connect Now" at bounding box center [544, 593] width 54 height 10
click at [524, 597] on input "Connect Now" at bounding box center [520, 593] width 7 height 7
checkbox input "true"
click at [507, 200] on form "Enter the information below to add a new user First Name * Larry Last Name * Sc…" at bounding box center [370, 348] width 502 height 545
click at [503, 176] on input "text" at bounding box center [497, 166] width 246 height 19
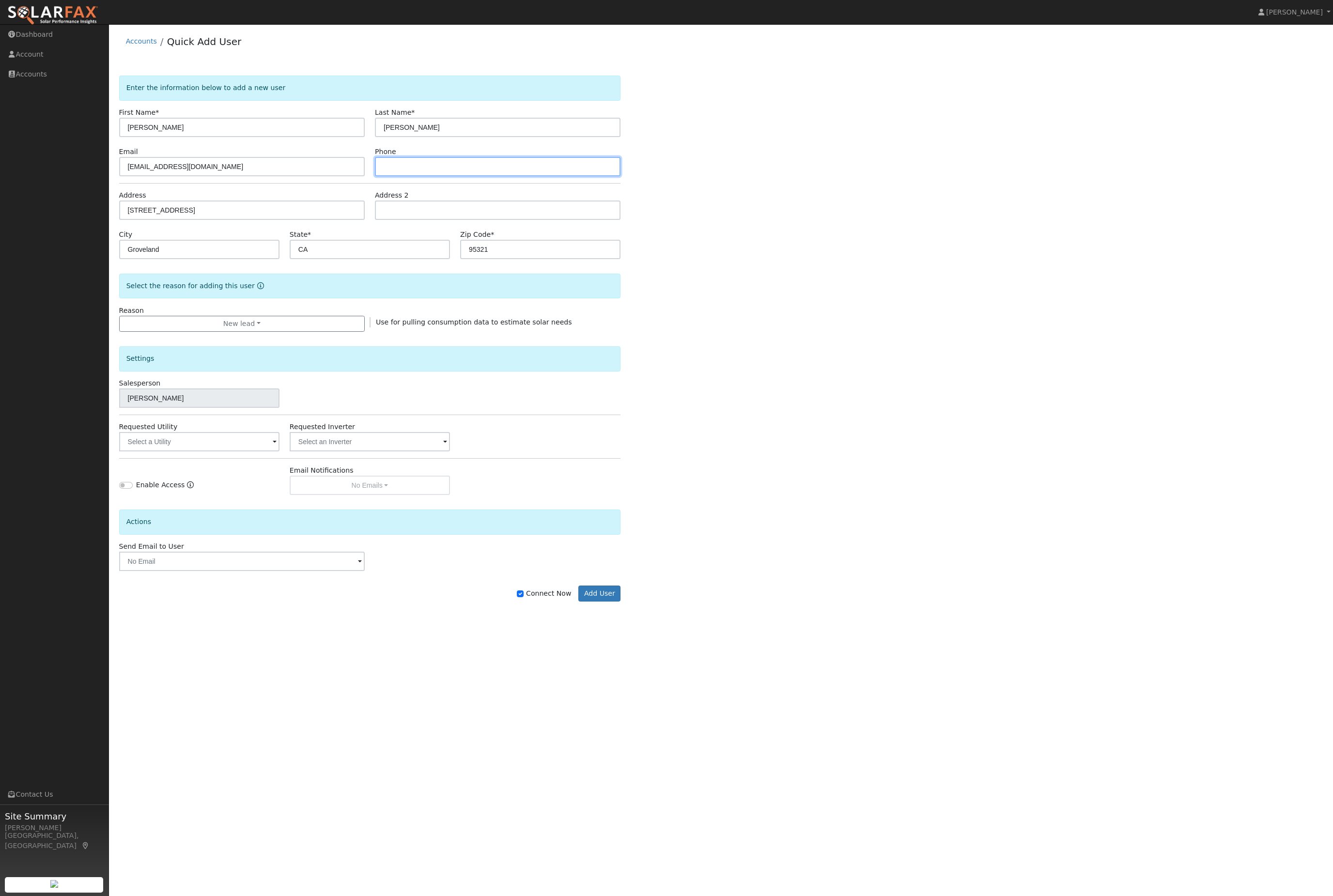
paste input "20498 Rock Canyon Way Groveland, CA 95321"
type input "20498 Rock Canyon Way Groveland, CA 95321"
click at [604, 602] on button "Add User" at bounding box center [599, 594] width 42 height 17
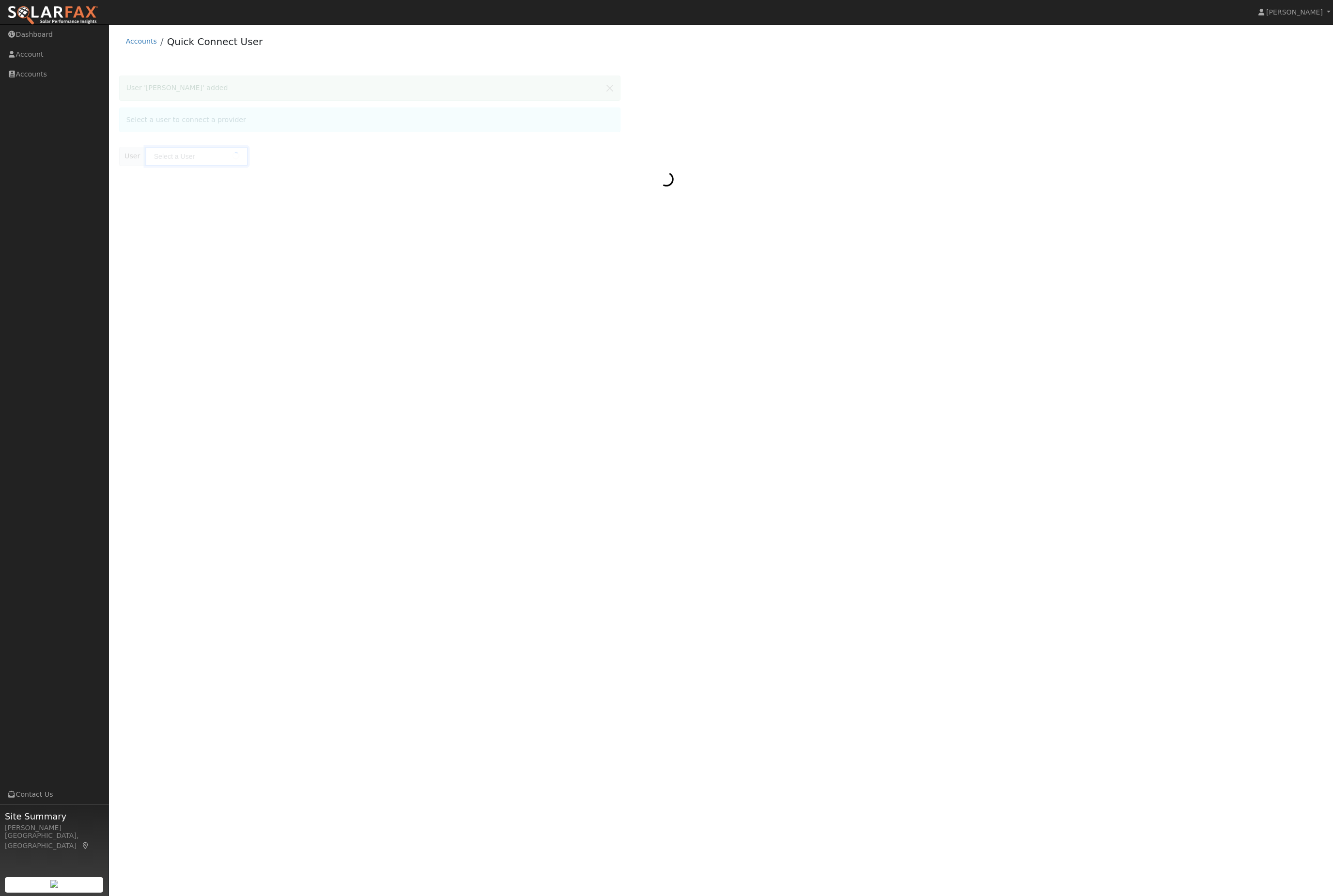
type input "[PERSON_NAME]"
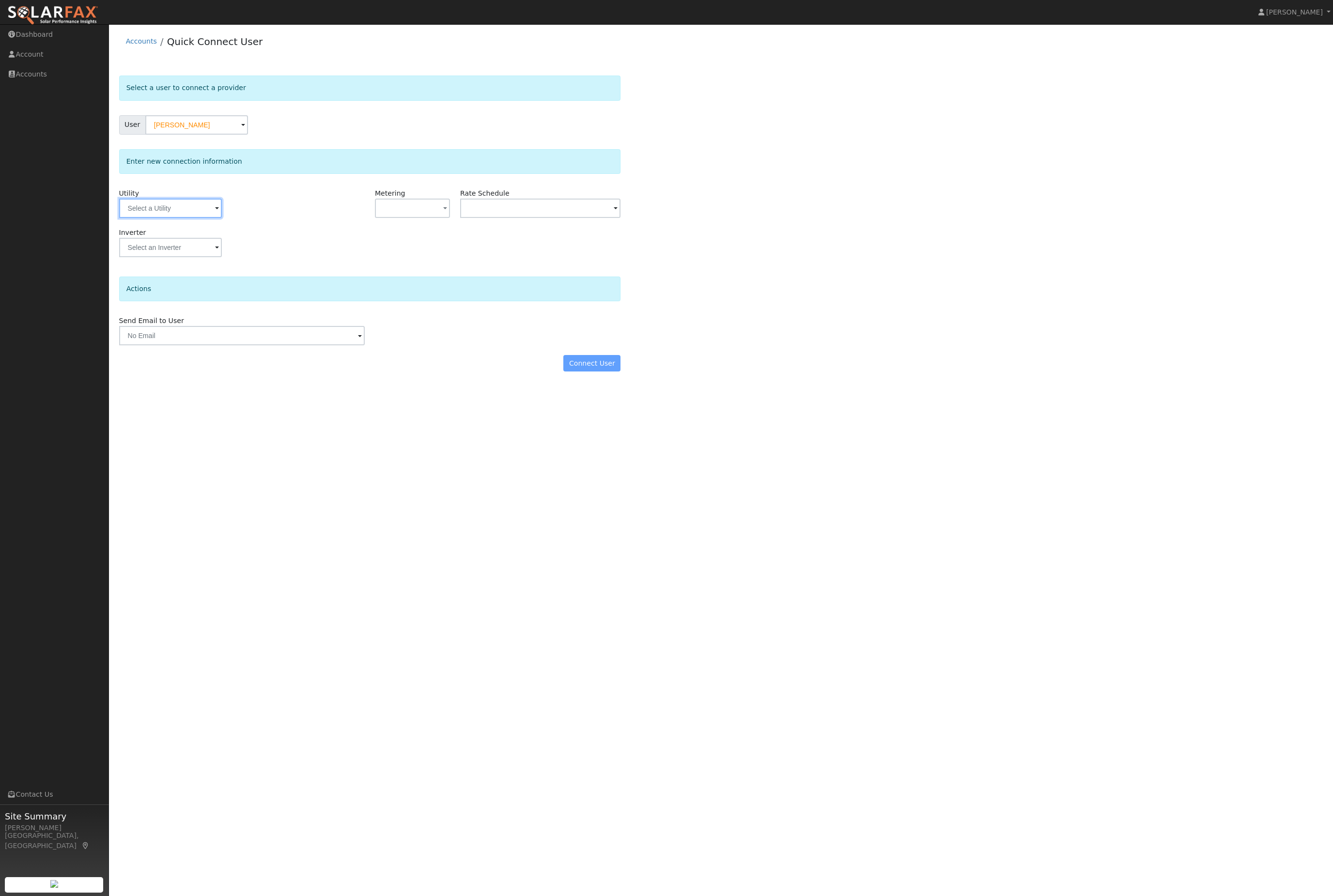
click at [165, 218] on input "text" at bounding box center [170, 208] width 102 height 19
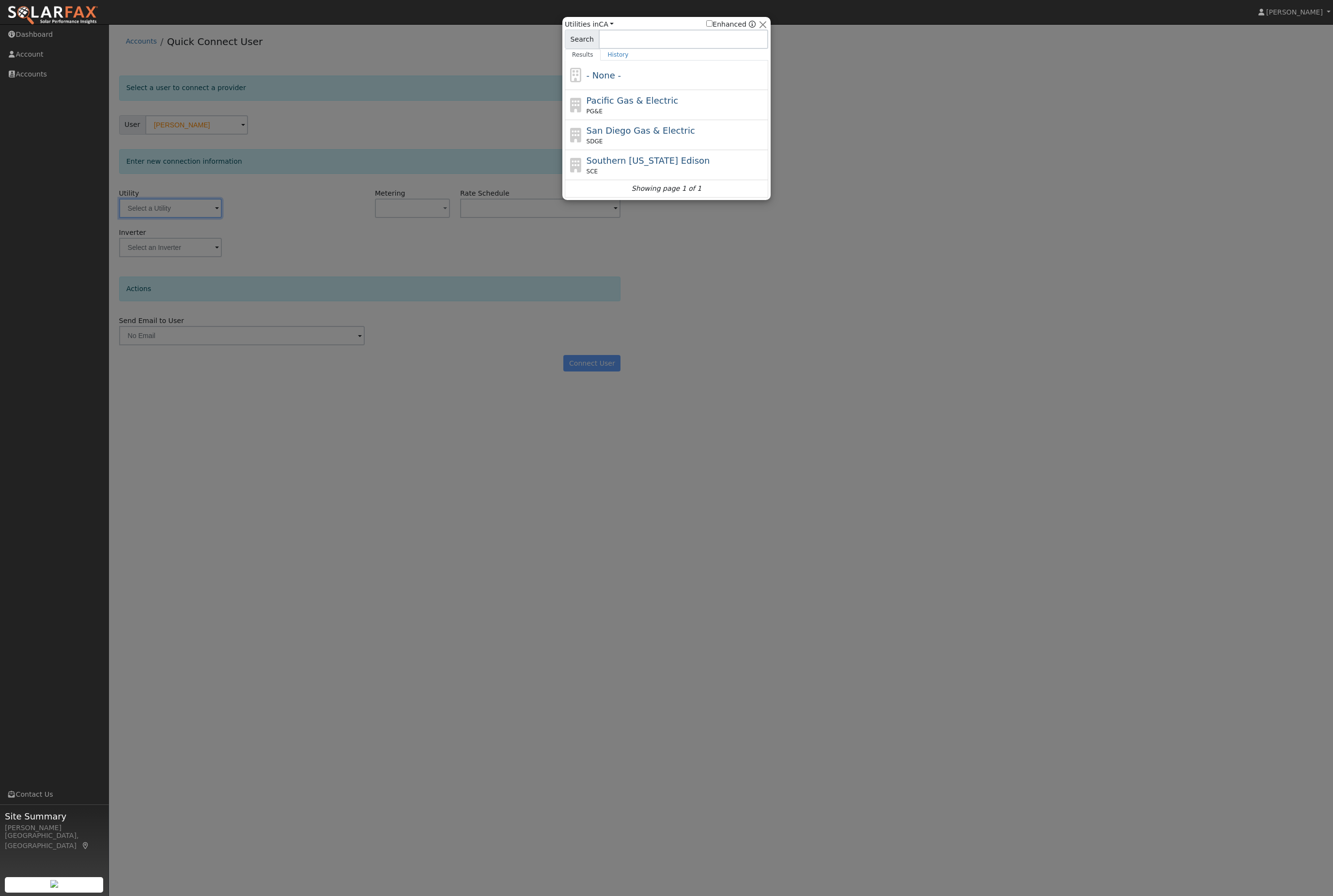
click at [659, 77] on div "- None -" at bounding box center [676, 75] width 180 height 13
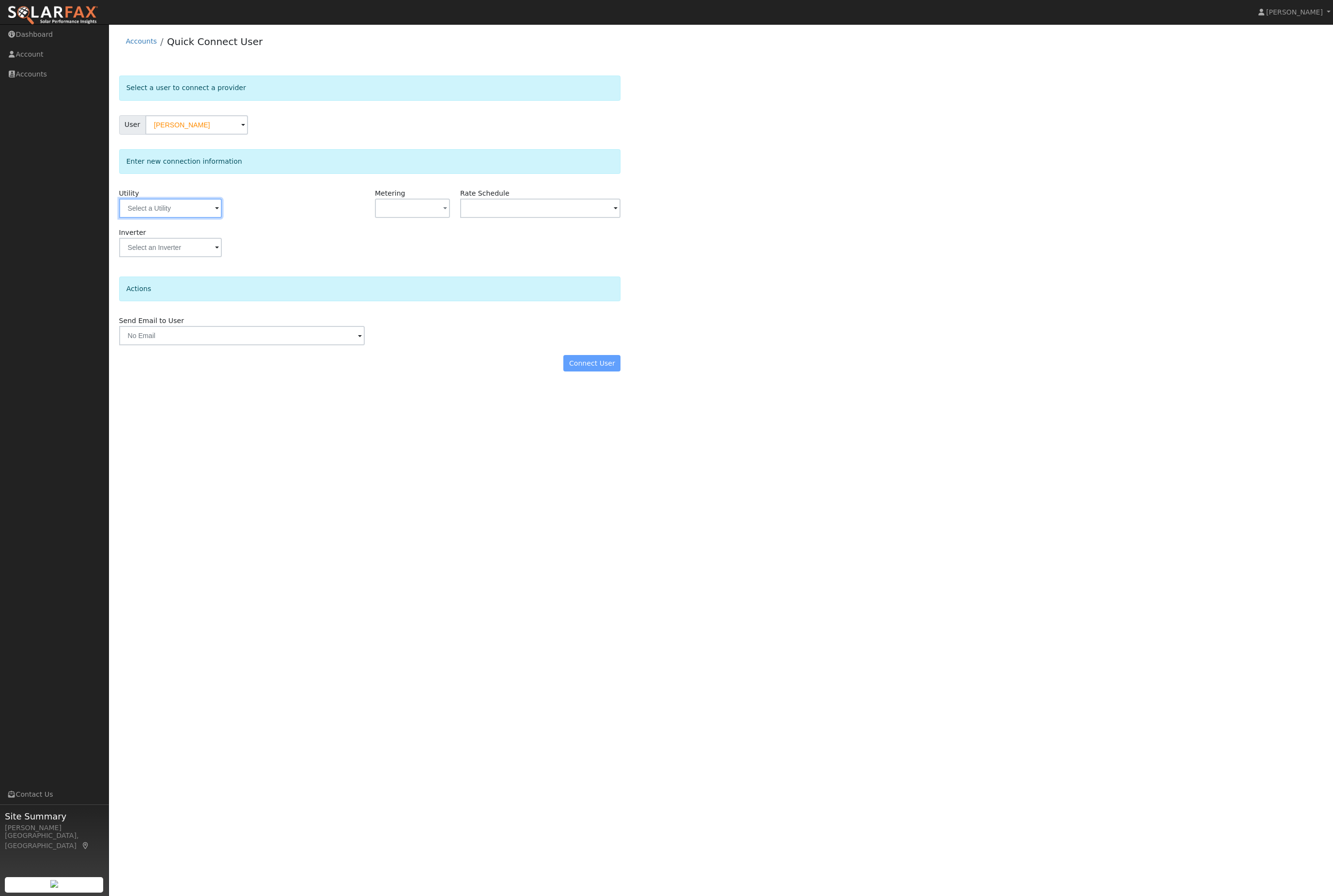
click at [176, 218] on input "text" at bounding box center [170, 208] width 102 height 19
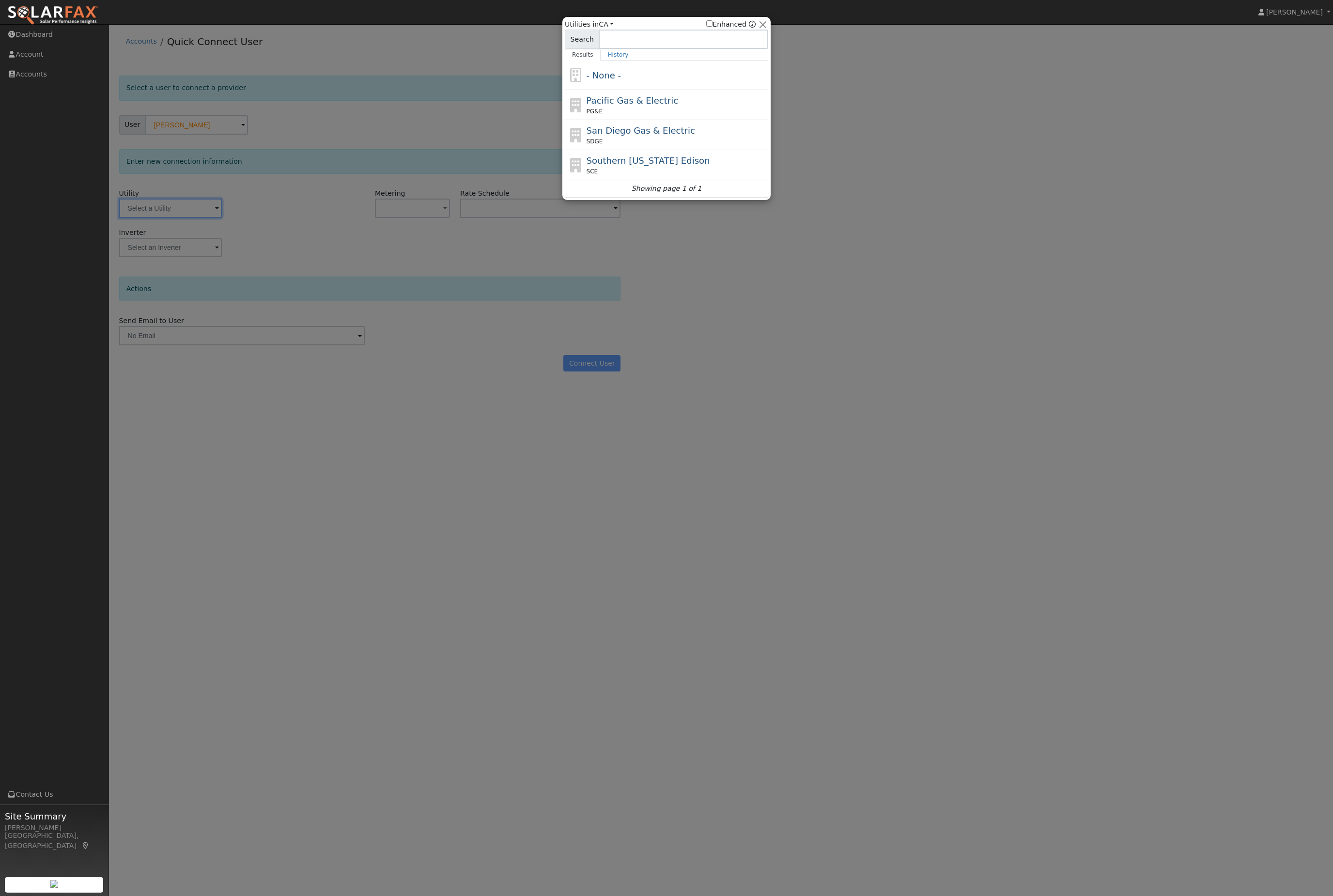
click at [698, 100] on div "Pacific Gas & Electric PG&E" at bounding box center [676, 105] width 180 height 22
type input "PG&E"
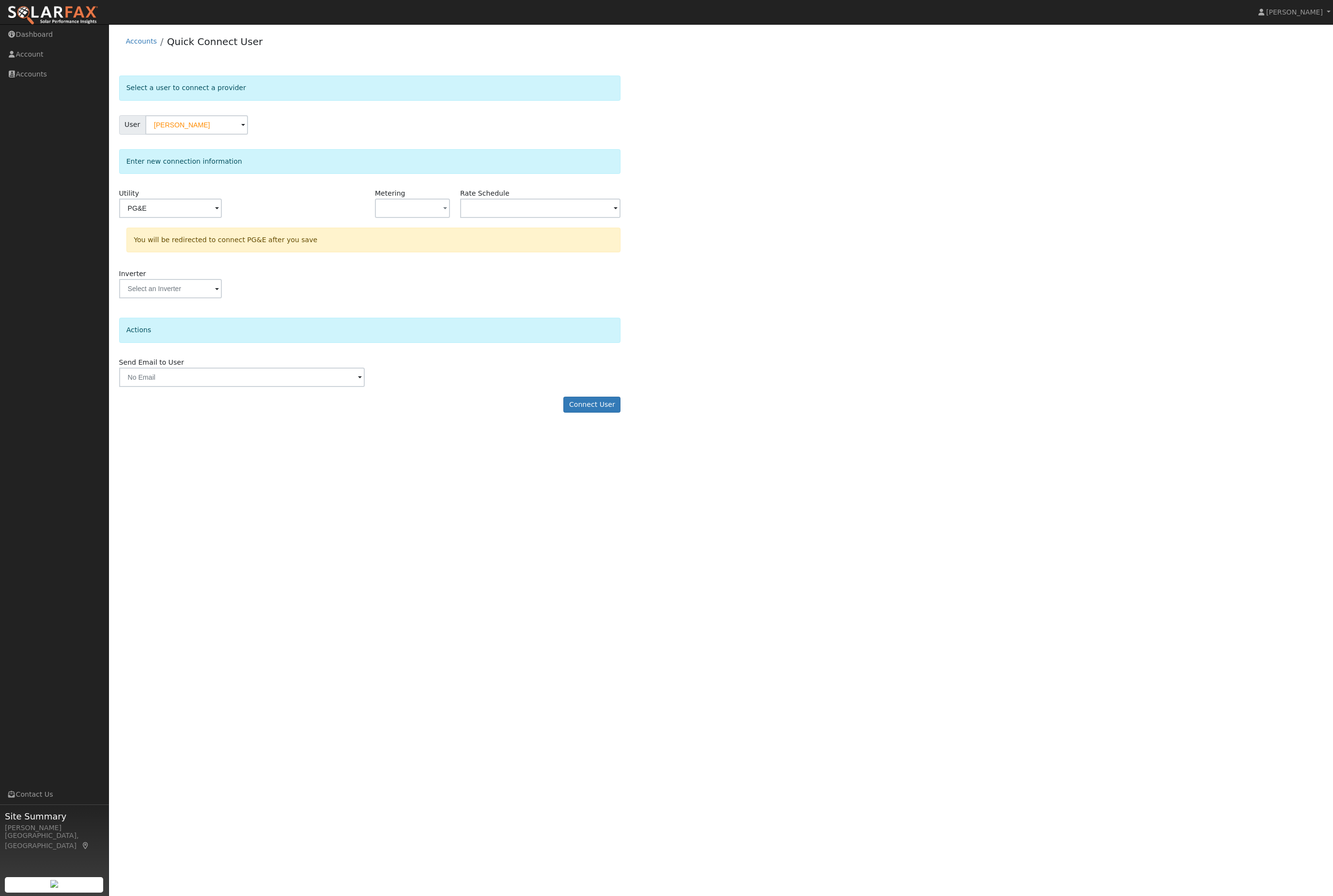
click at [425, 218] on button "button" at bounding box center [412, 208] width 75 height 19
click at [435, 271] on link "NBT" at bounding box center [410, 266] width 67 height 13
click at [569, 216] on input "text" at bounding box center [540, 208] width 160 height 19
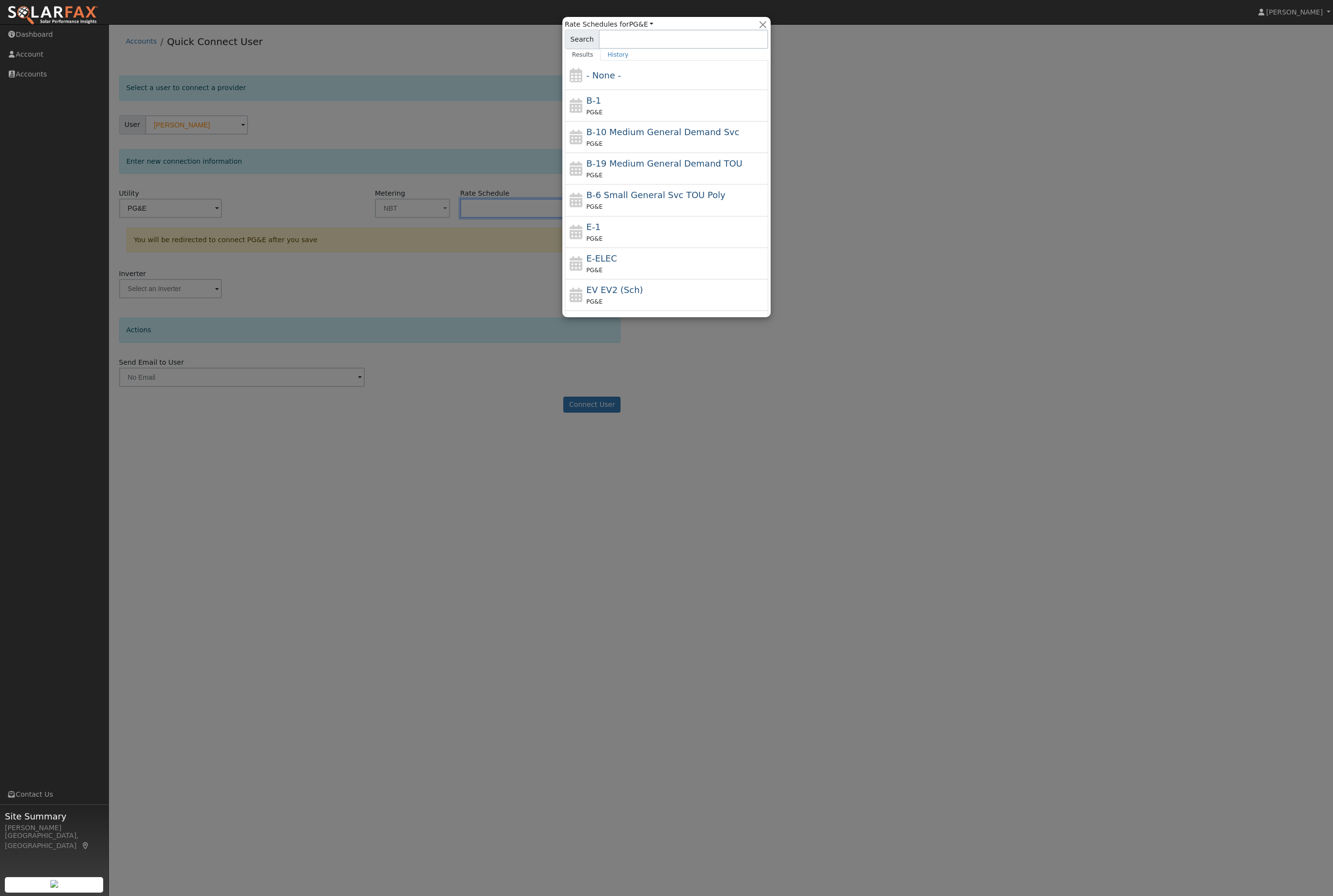
click at [638, 252] on div "E-ELEC PG&E" at bounding box center [676, 263] width 180 height 23
type input "E-ELEC"
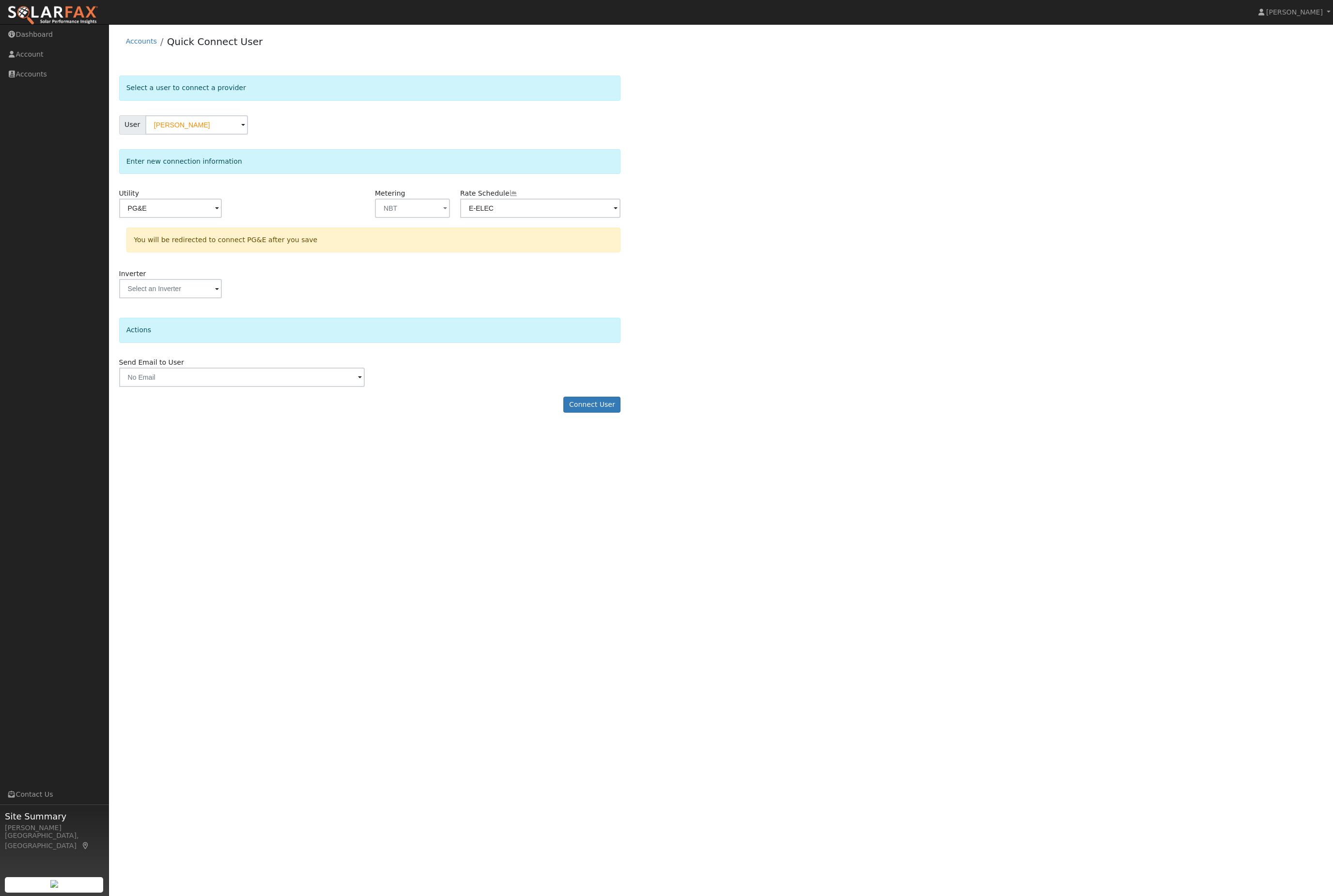
click at [608, 413] on button "Connect User" at bounding box center [592, 405] width 57 height 17
